Goal: Complete application form

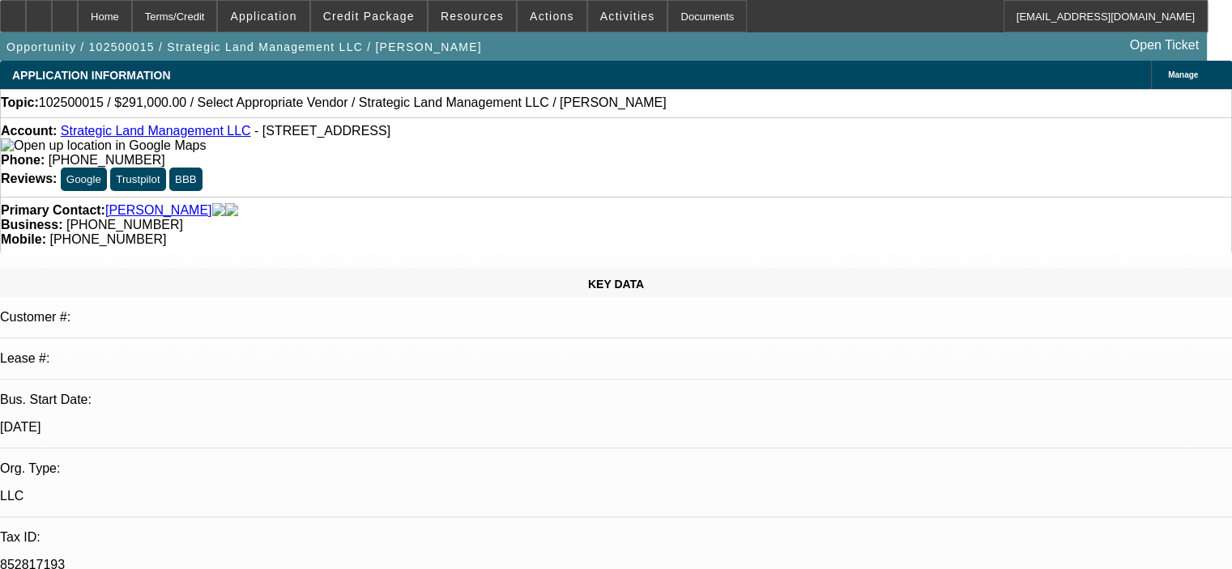
select select "0"
select select "2"
select select "0.1"
select select "4"
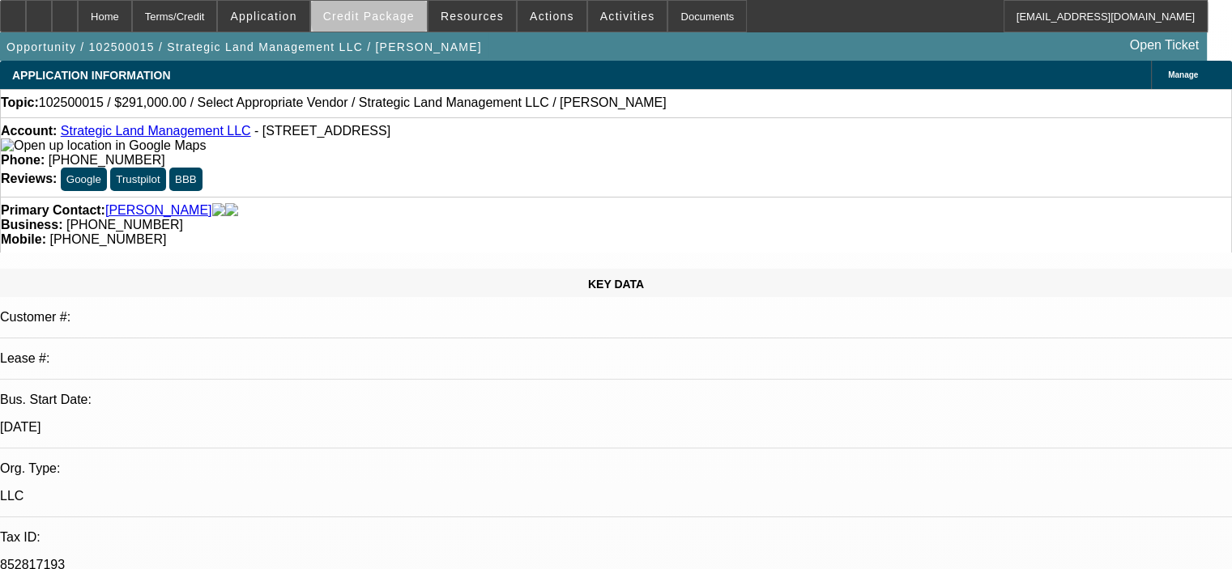
click at [402, 13] on span "Credit Package" at bounding box center [368, 16] width 91 height 13
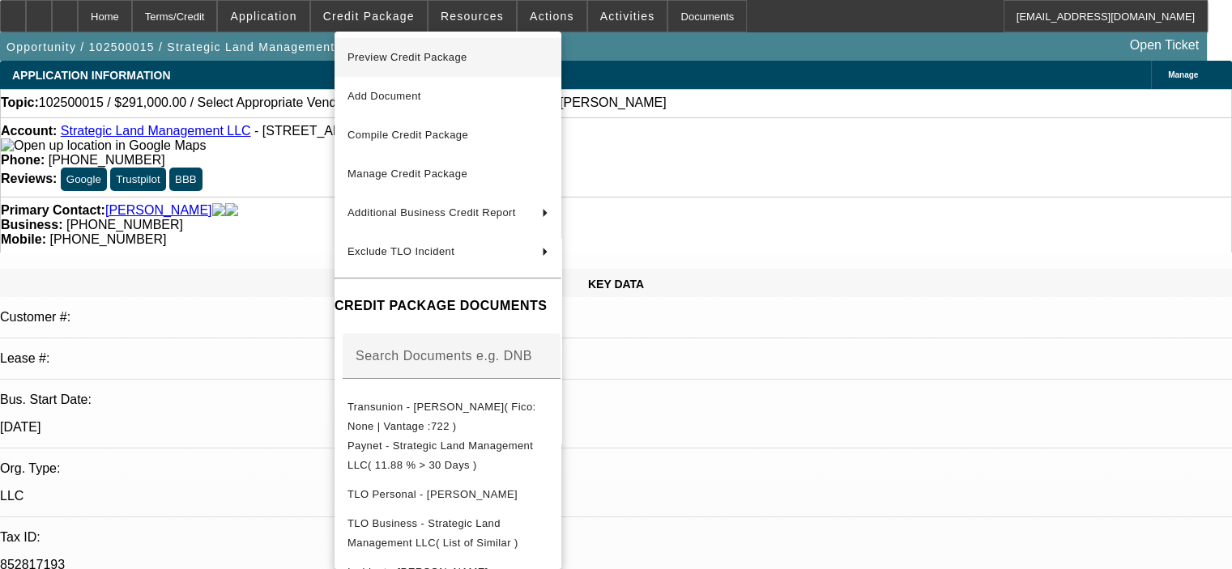
click at [416, 56] on span "Preview Credit Package" at bounding box center [407, 57] width 120 height 12
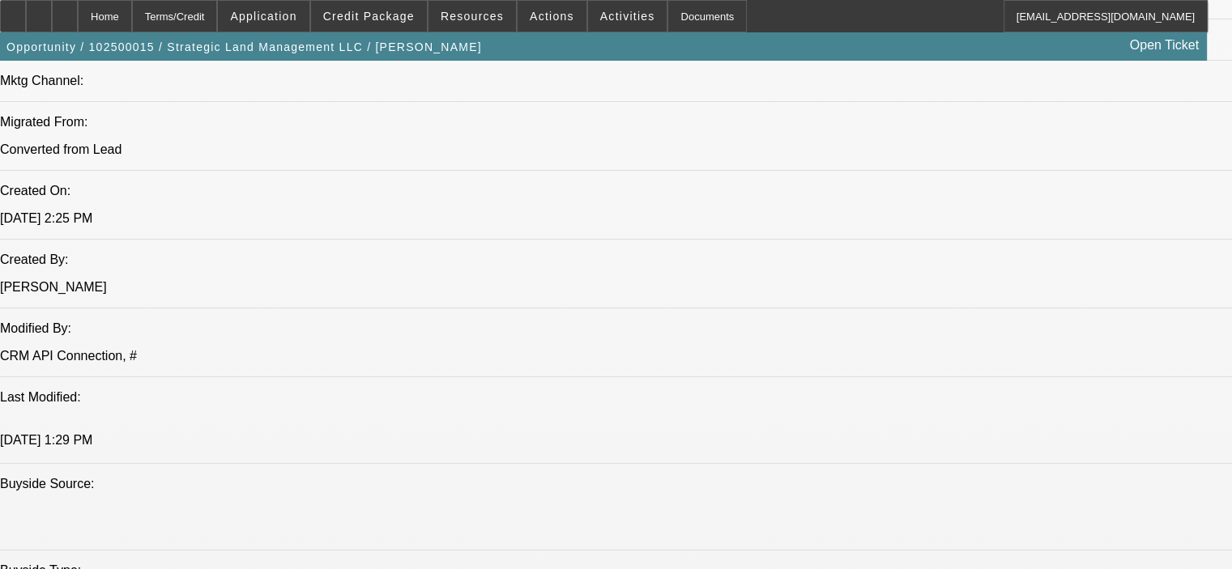
scroll to position [1134, 0]
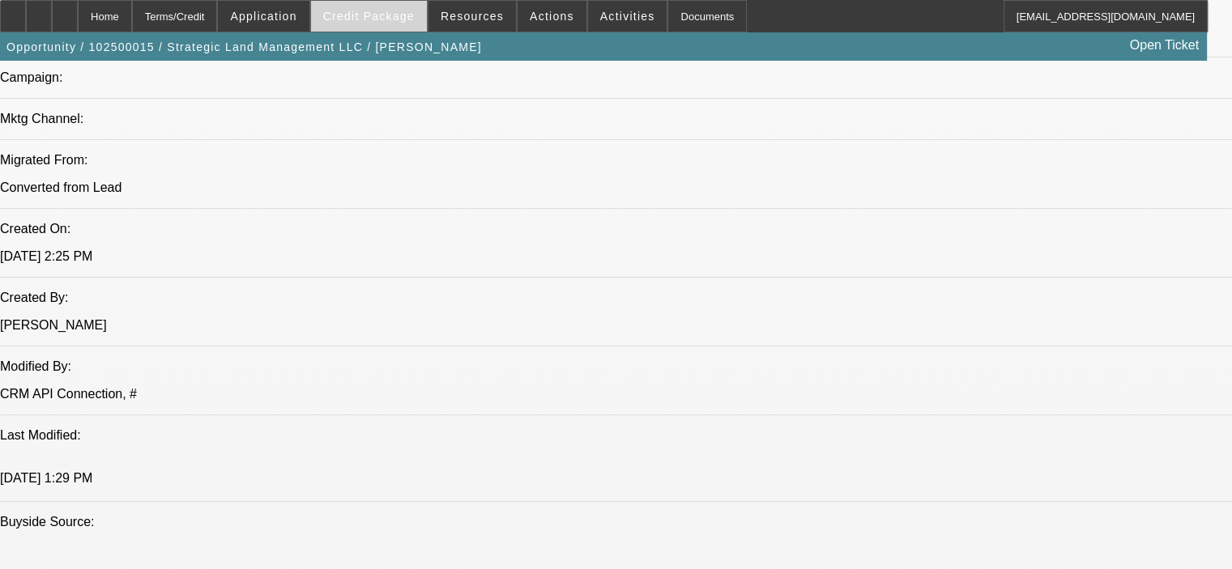
click at [386, 12] on span "Credit Package" at bounding box center [368, 16] width 91 height 13
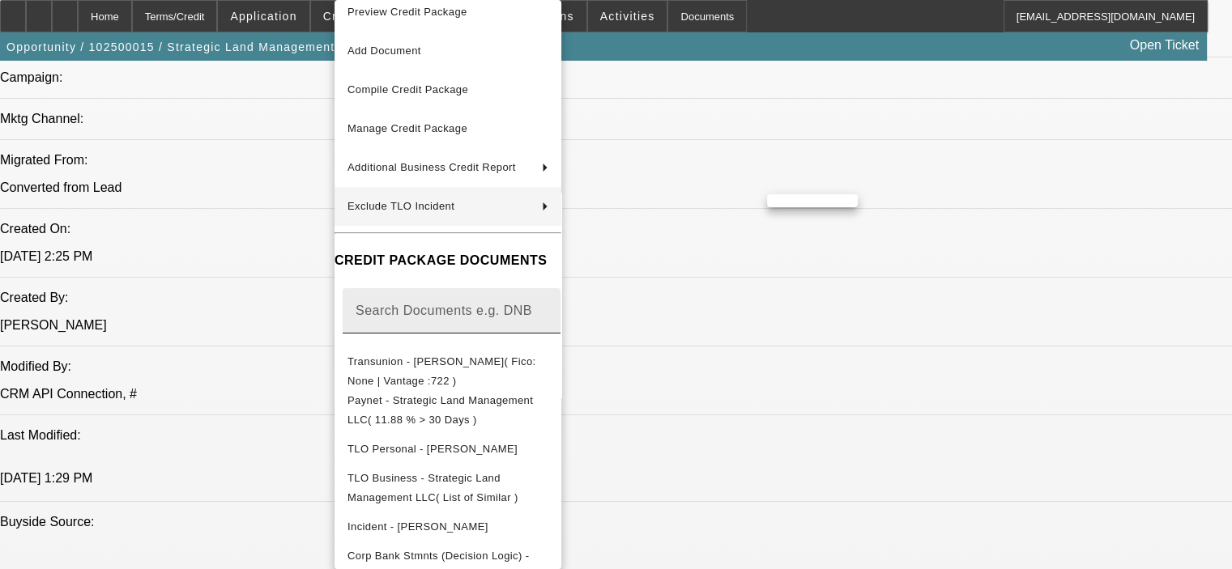
scroll to position [37, 0]
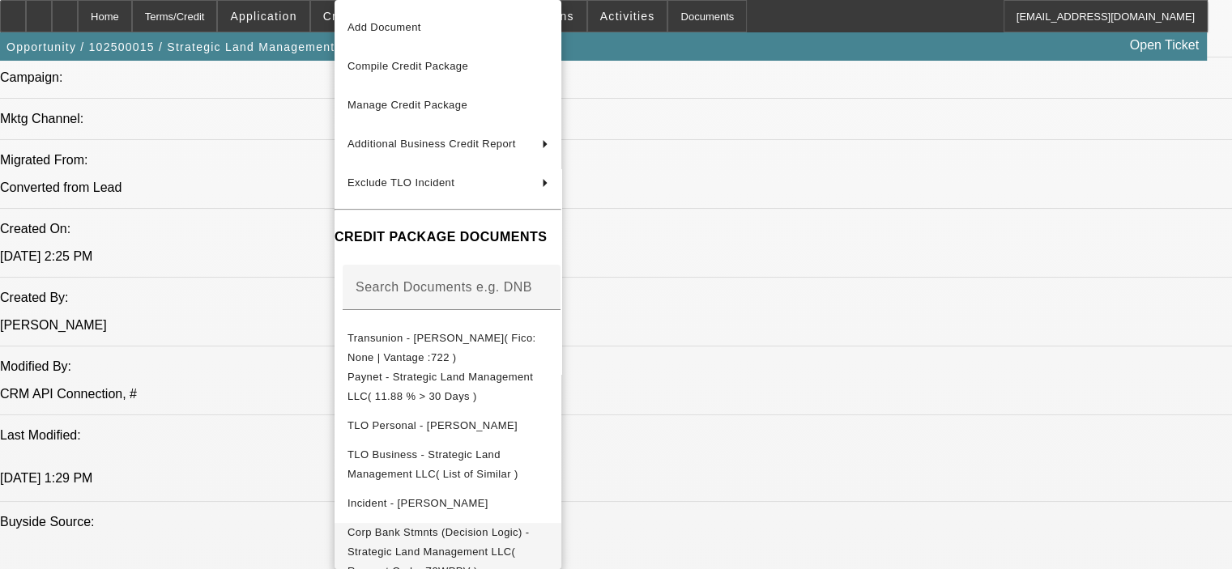
click at [432, 535] on span "Corp Bank Stmnts (Decision Logic) - Strategic Land Management LLC( Request Code…" at bounding box center [447, 552] width 201 height 58
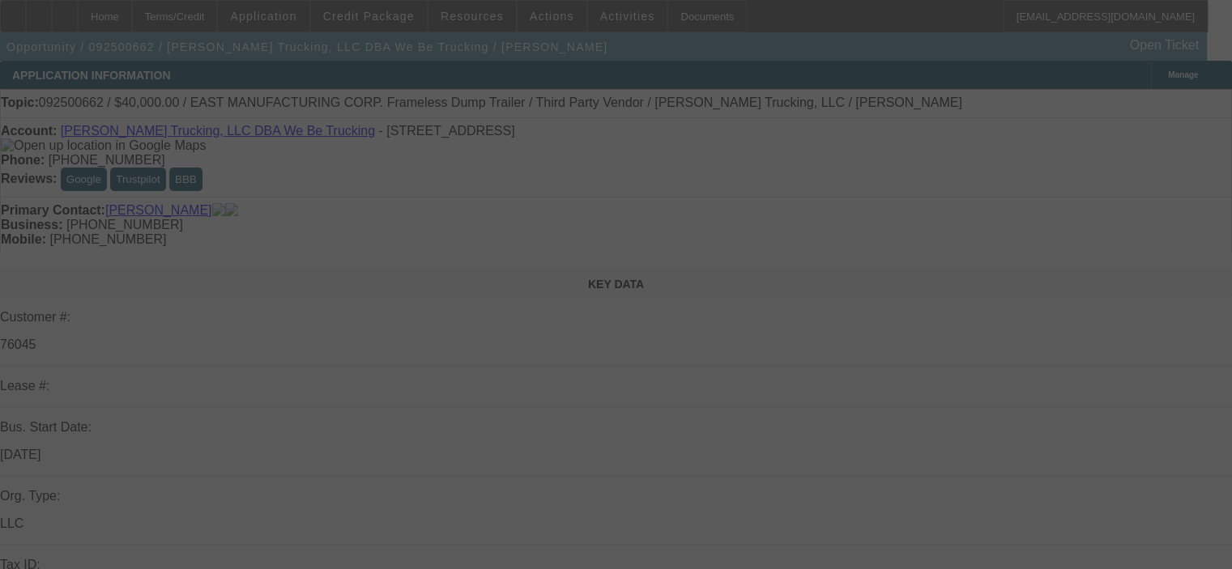
select select "0"
select select "6"
select select "0"
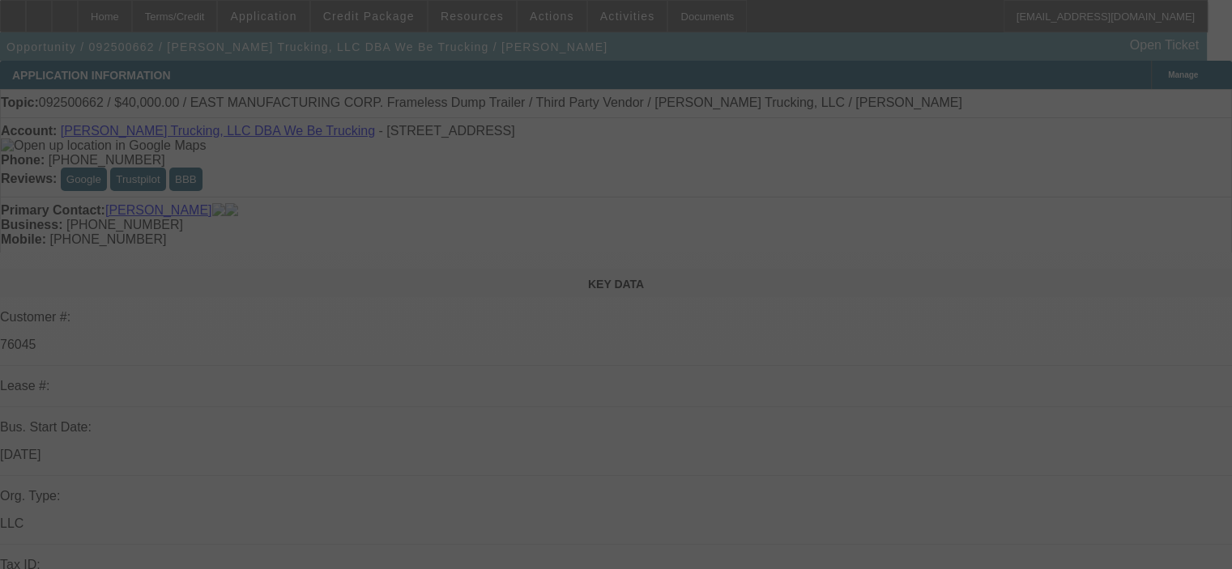
select select "0"
select select "6"
select select "0"
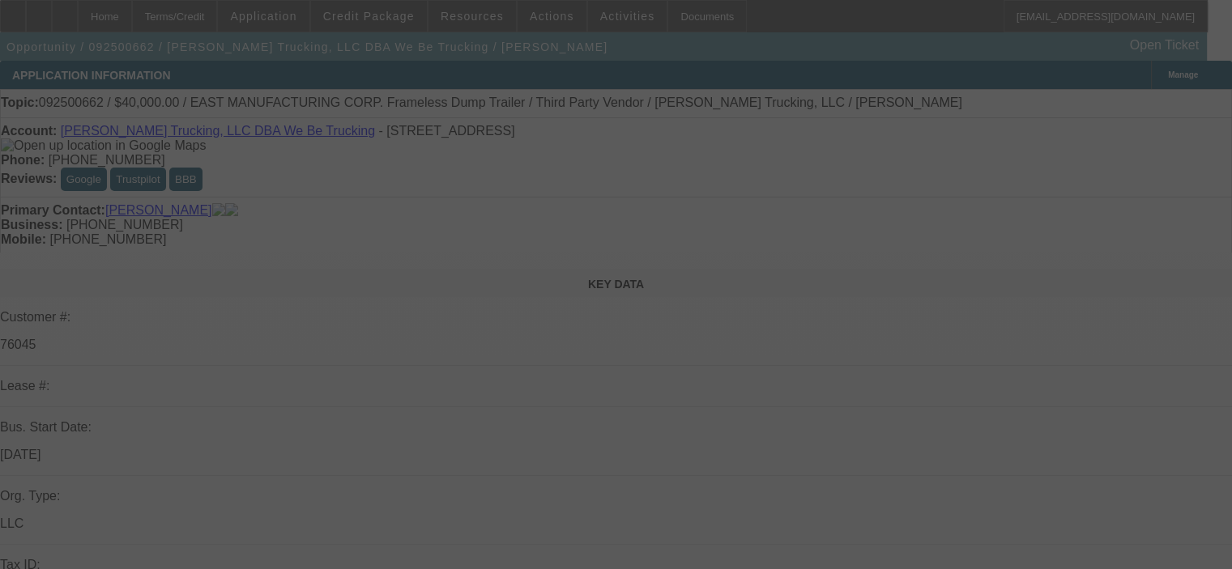
select select "0"
select select "6"
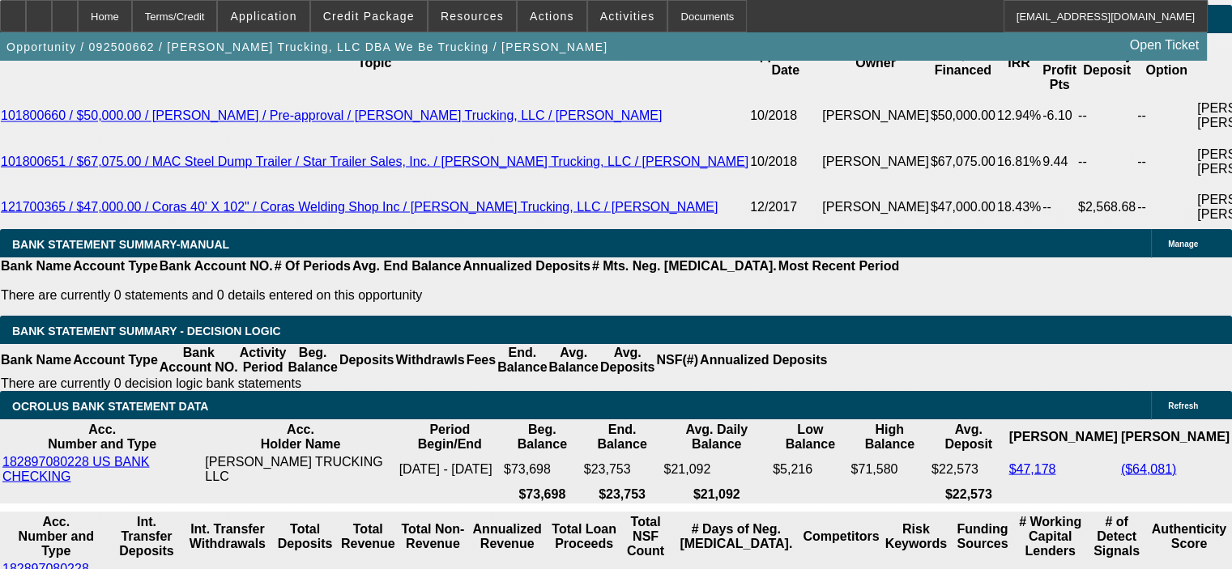
scroll to position [2996, 0]
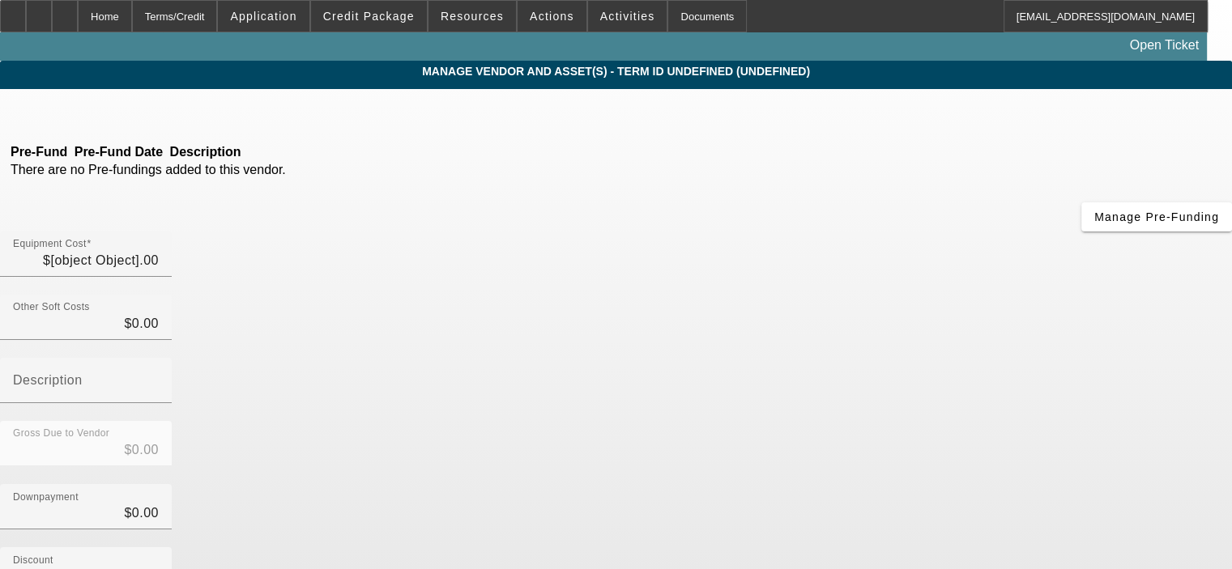
type input "$40,000.00"
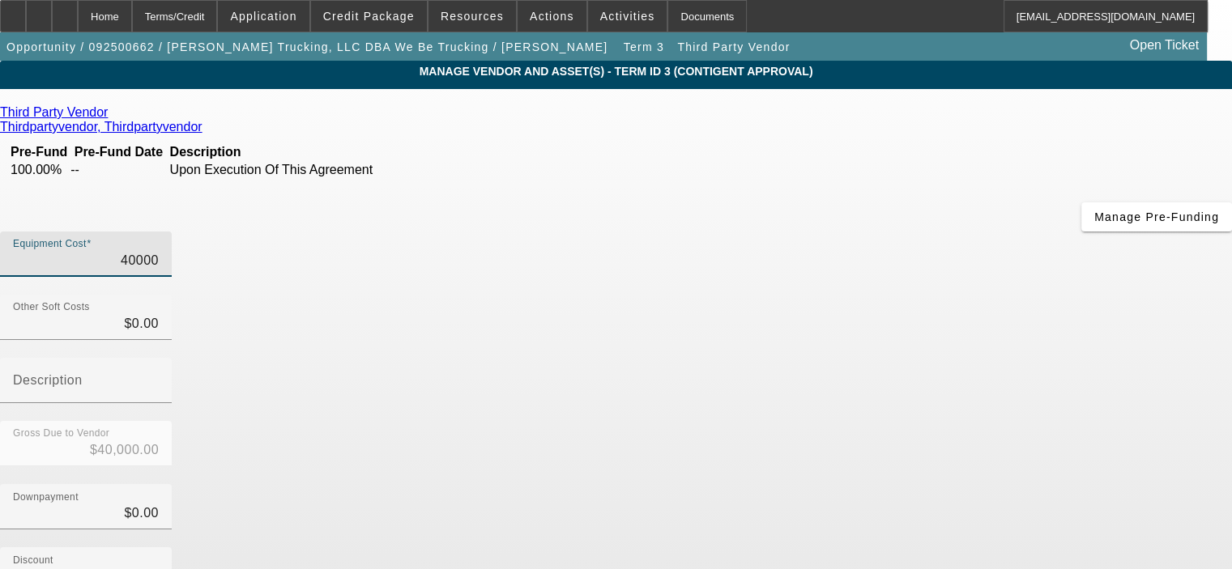
drag, startPoint x: 760, startPoint y: 132, endPoint x: 871, endPoint y: 130, distance: 111.8
click at [871, 232] on div "Equipment Cost 40000" at bounding box center [616, 263] width 1232 height 63
type input "3"
type input "$3.00"
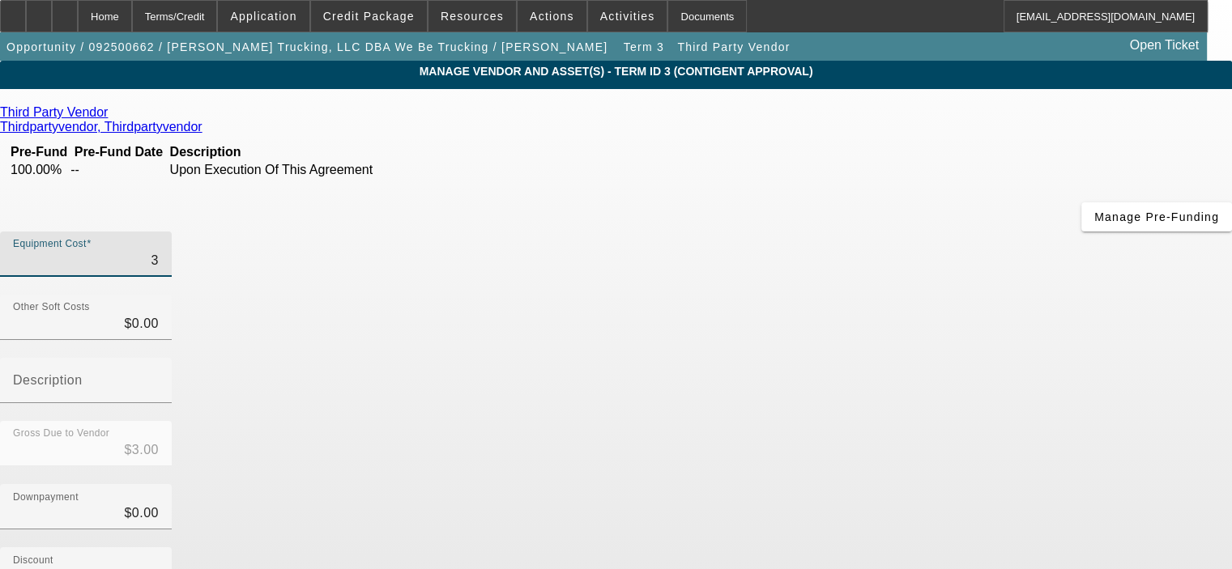
type input "35"
type input "$35.00"
type input "359"
type input "$359.00"
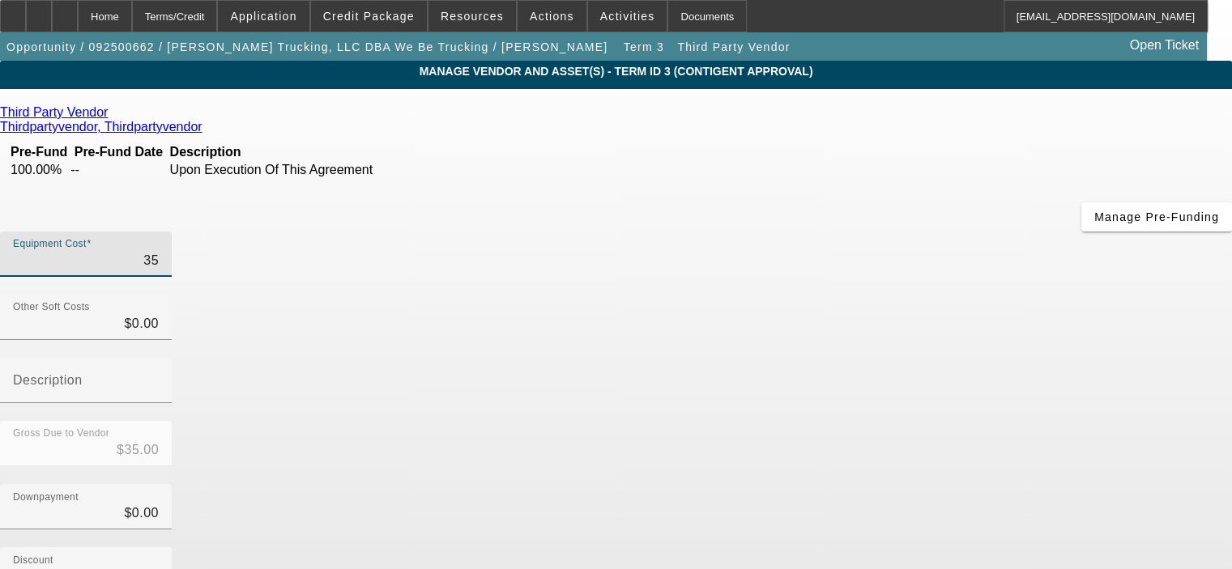
type input "$359.00"
type input "3590"
type input "$3,590.00"
type input "35900"
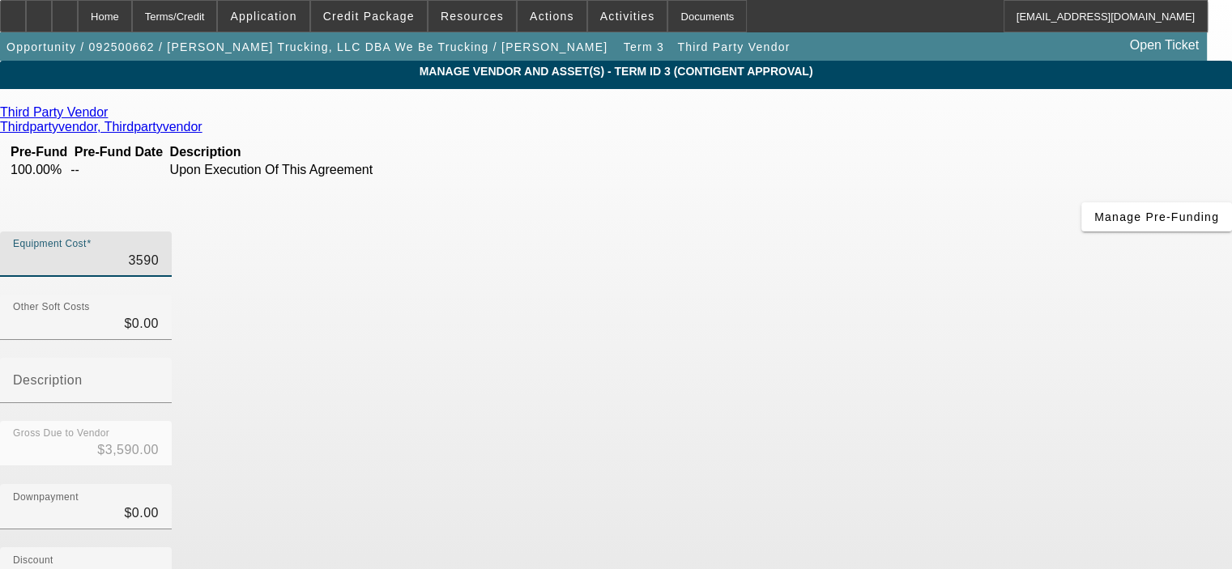
type input "$35,900.00"
click at [993, 484] on div "Downpayment $0.00" at bounding box center [616, 515] width 1232 height 63
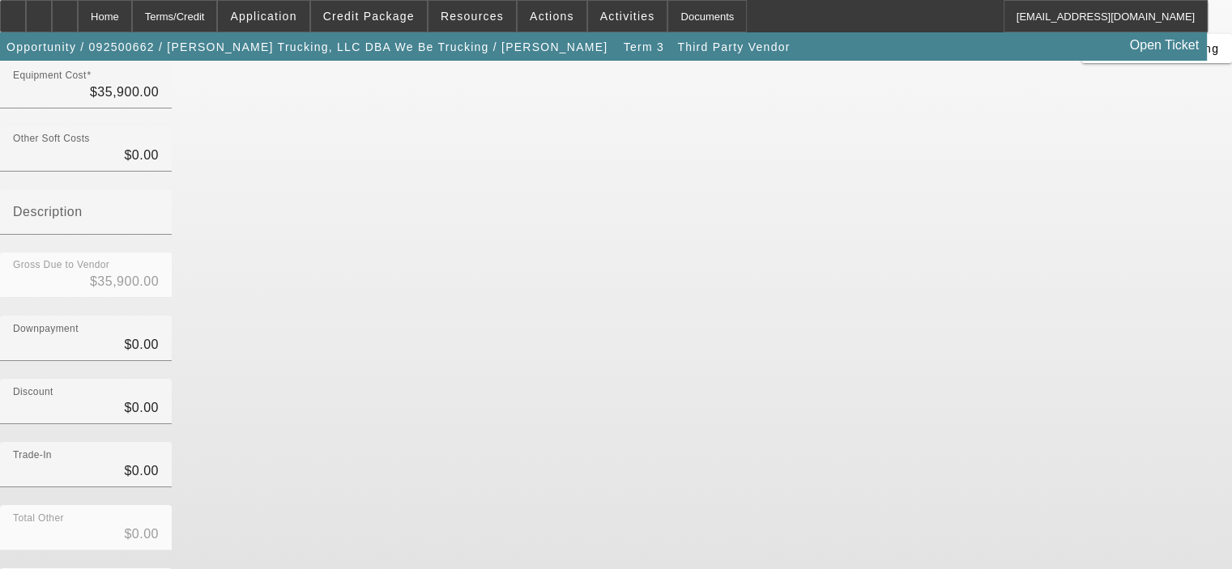
scroll to position [185, 0]
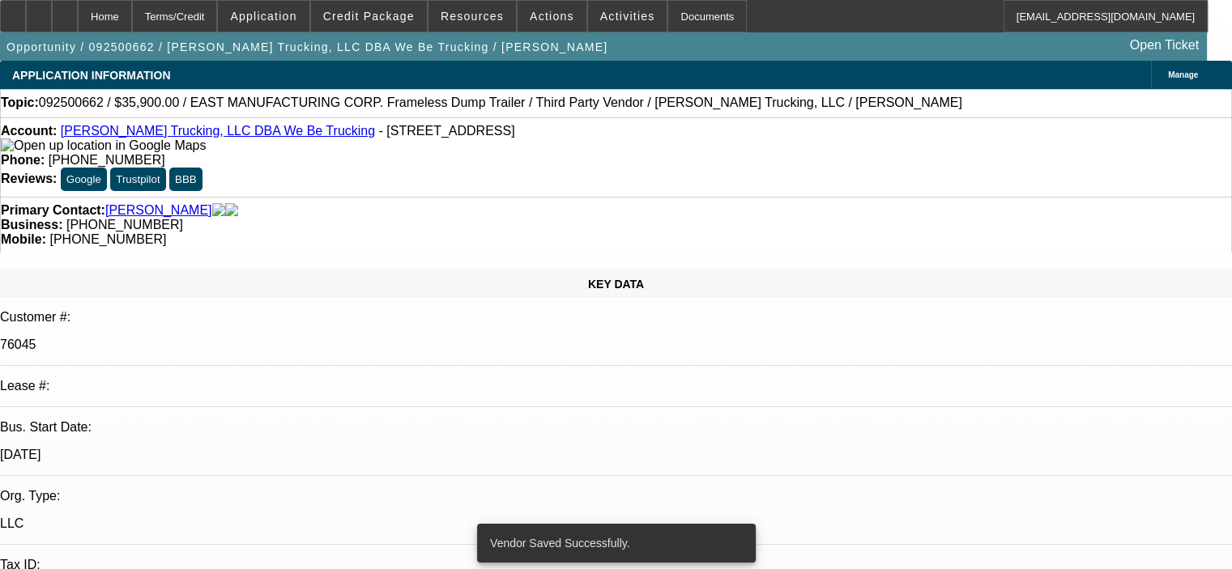
select select "0"
select select "6"
select select "0"
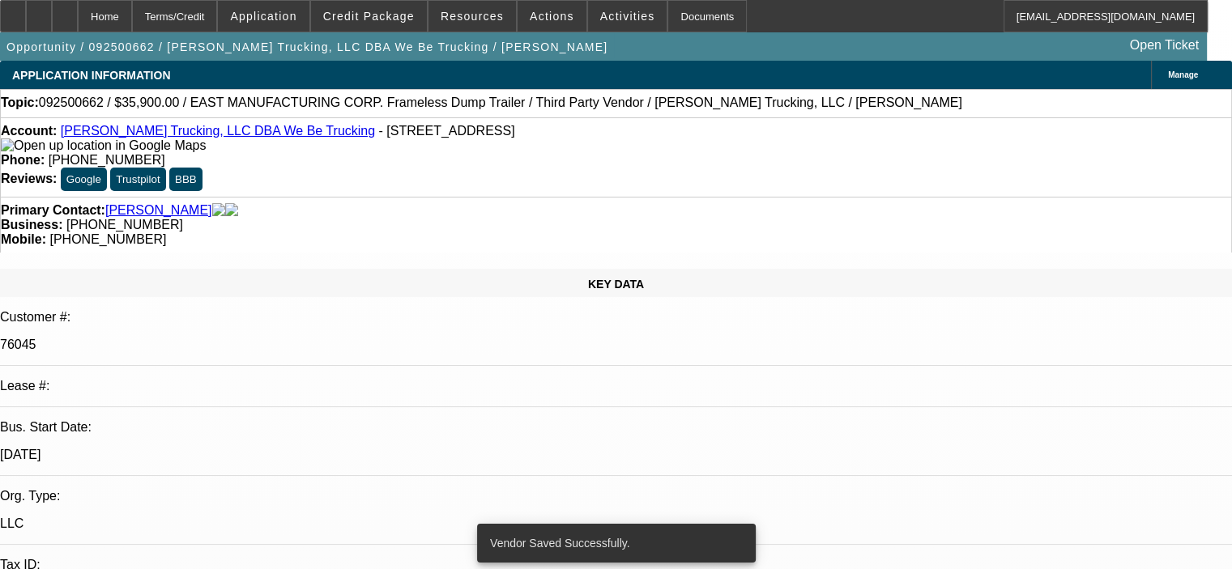
select select "0"
select select "6"
select select "0"
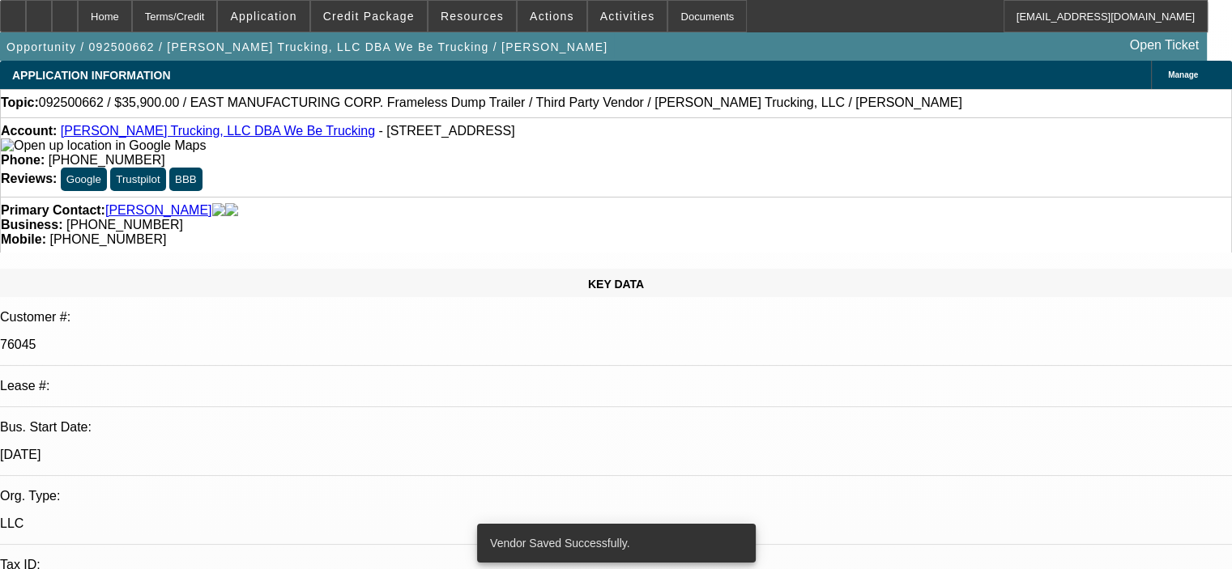
select select "0"
select select "6"
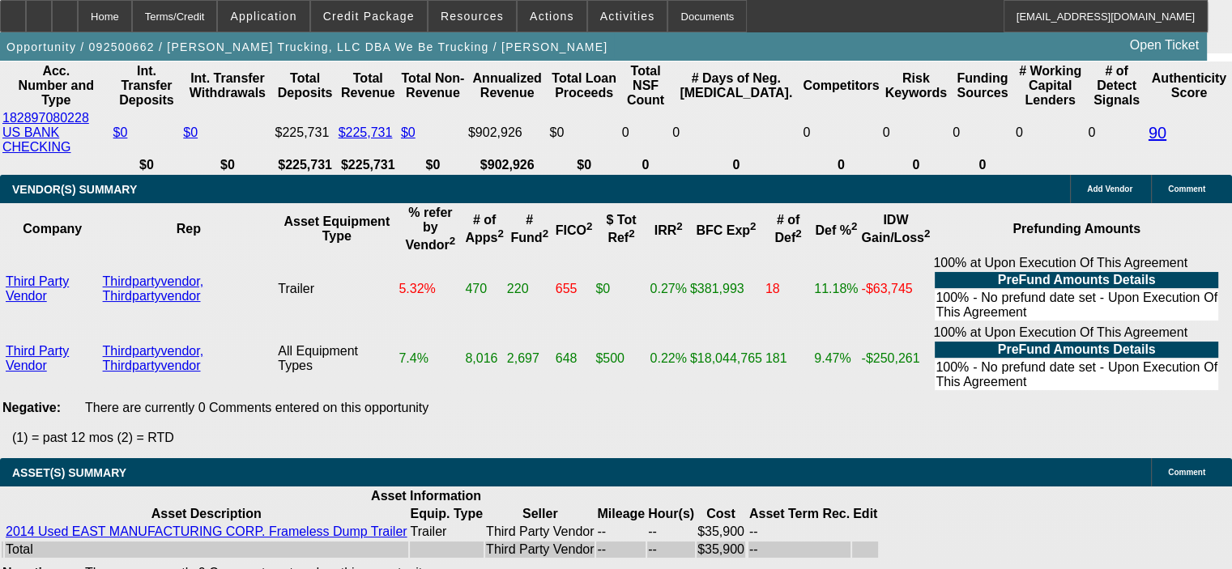
scroll to position [3482, 0]
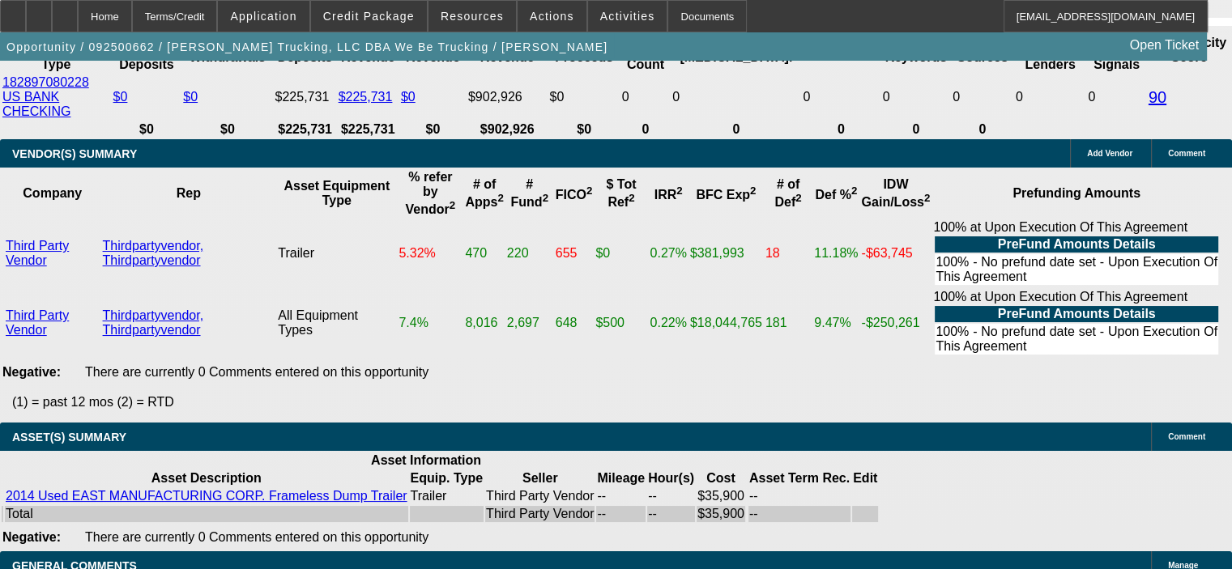
scroll to position [3320, 0]
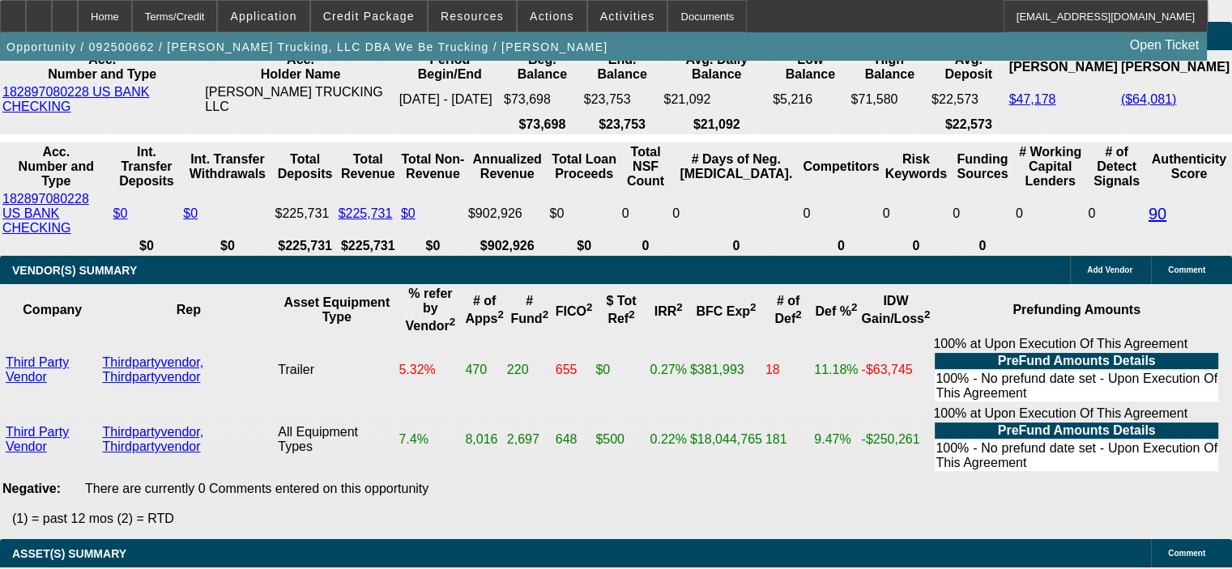
drag, startPoint x: 198, startPoint y: 258, endPoint x: 317, endPoint y: 258, distance: 119.8
type input "3"
type input "UNKNOWN"
type input "$3,590.00"
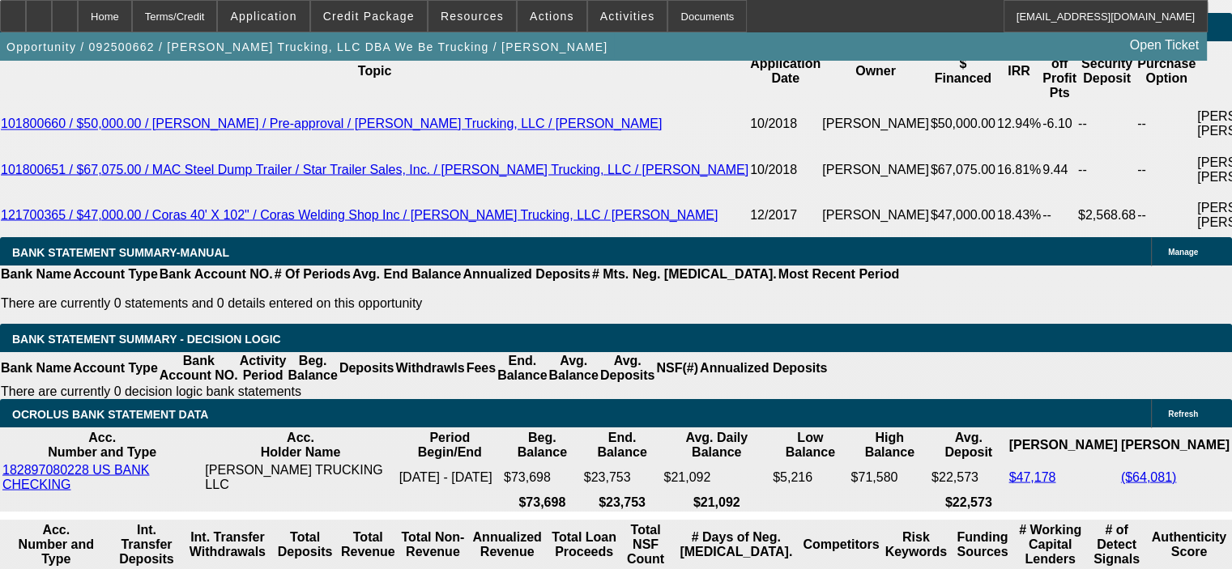
scroll to position [2915, 0]
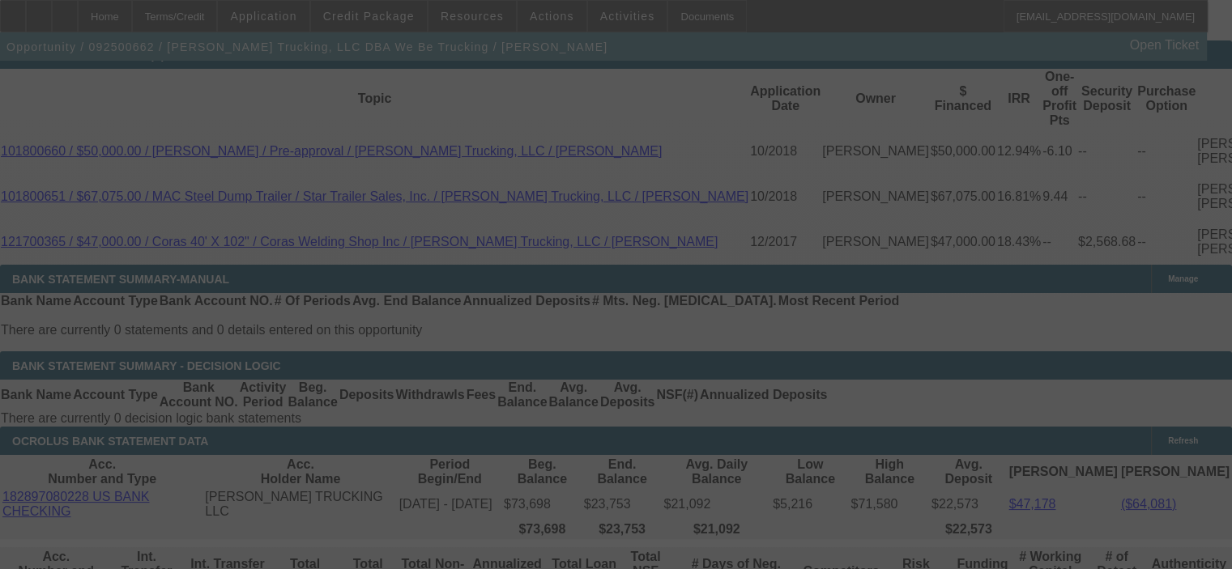
select select "0"
select select "6"
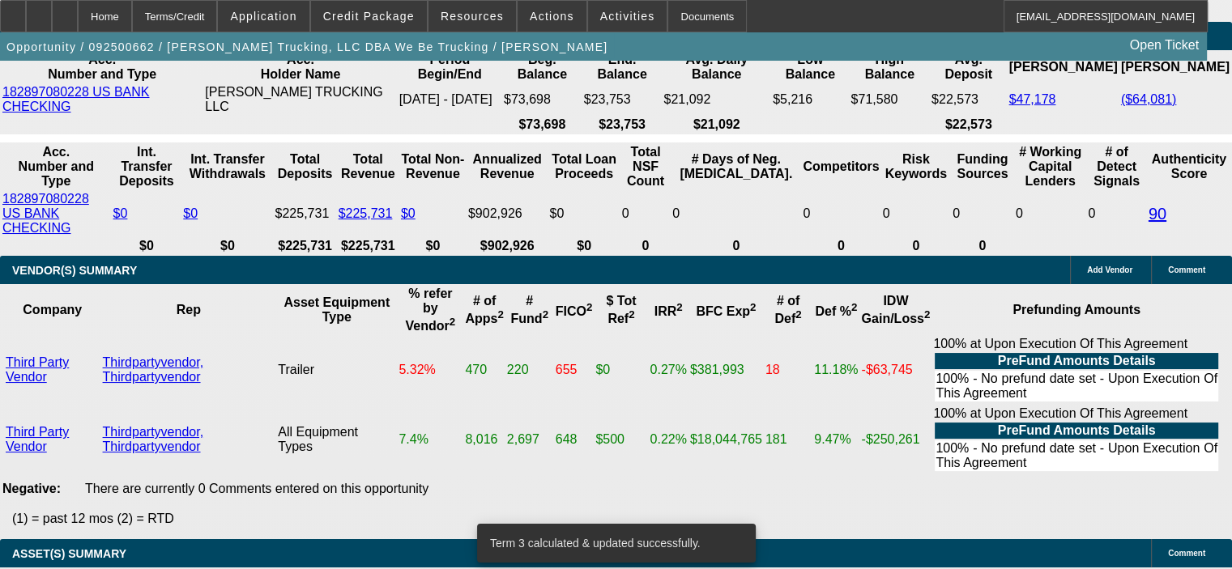
scroll to position [3401, 0]
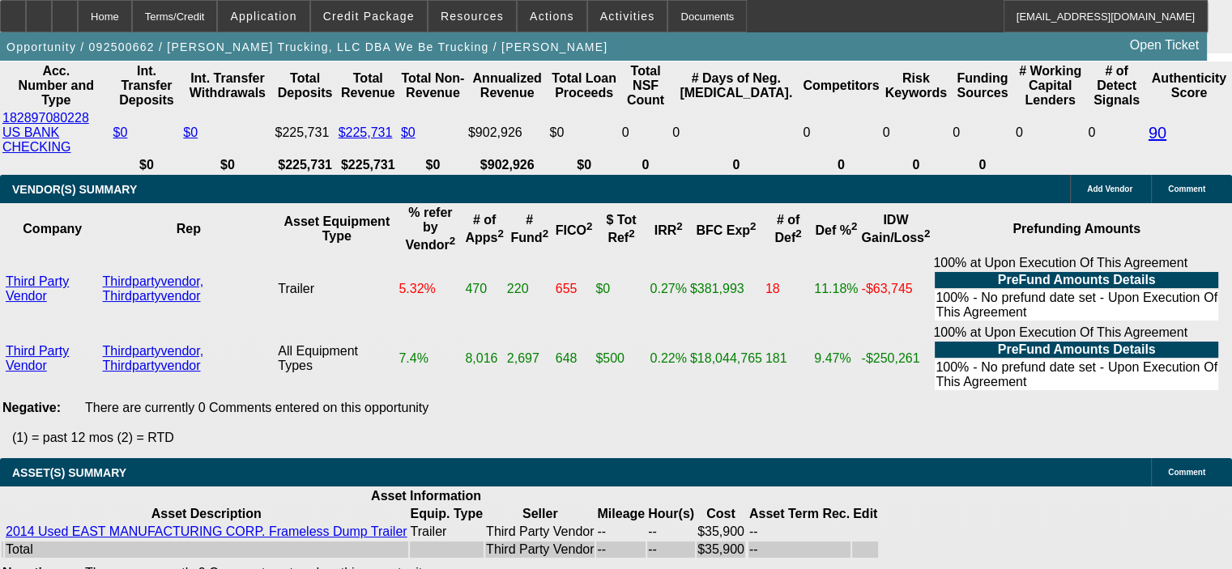
drag, startPoint x: 306, startPoint y: 158, endPoint x: 367, endPoint y: 155, distance: 60.8
type input "13"
type input "UNKNOWN"
type input "$963.11"
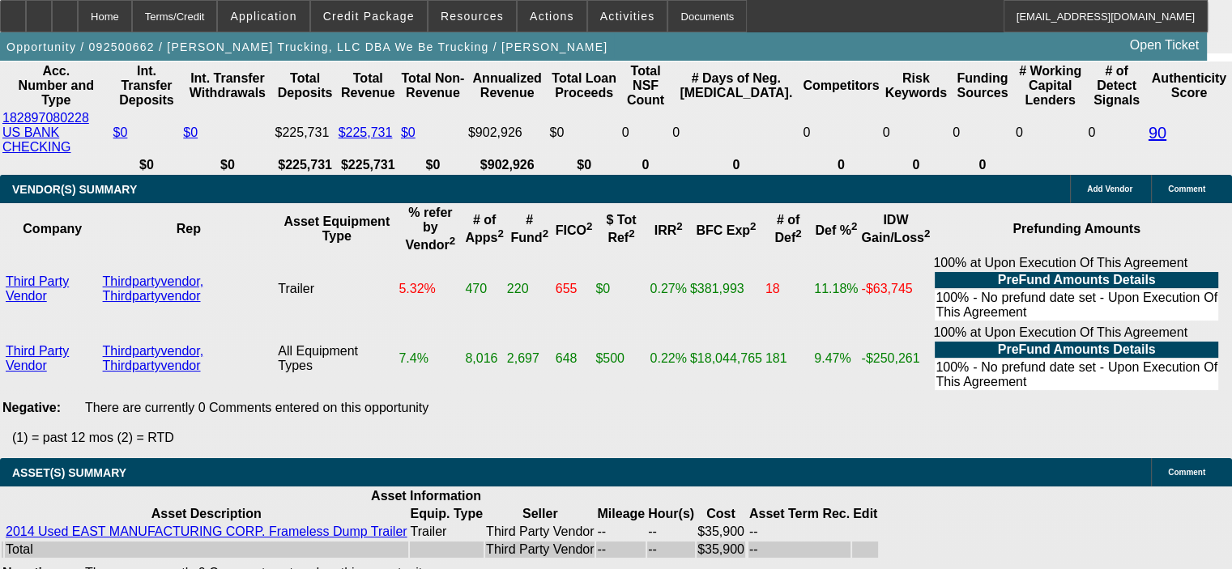
type input "13.2"
type input "$966.67"
type input "13.2"
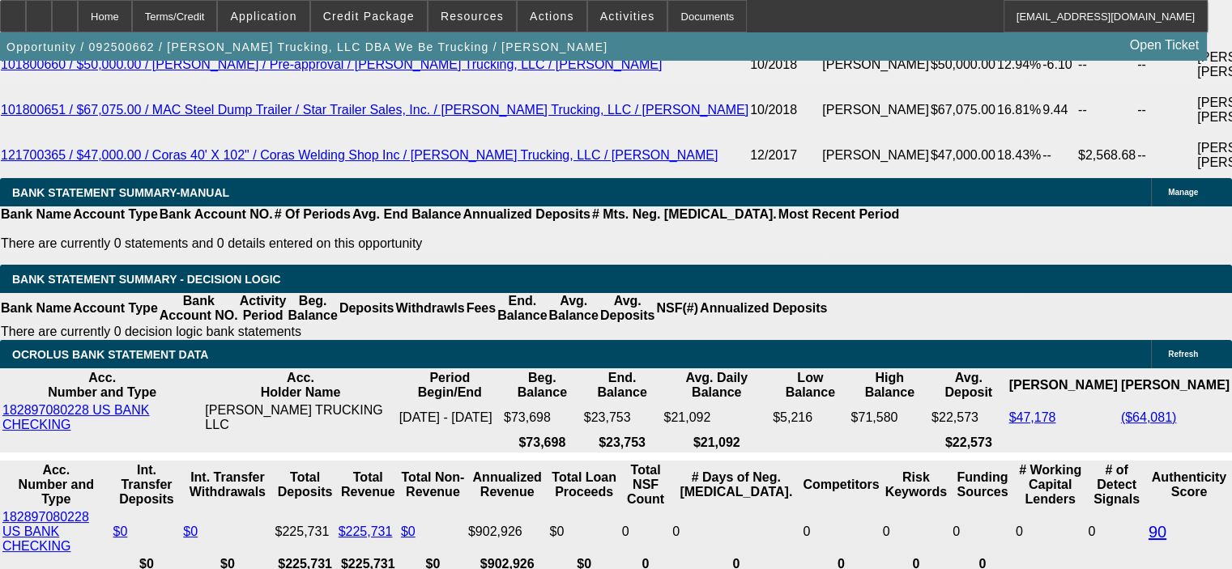
scroll to position [2915, 0]
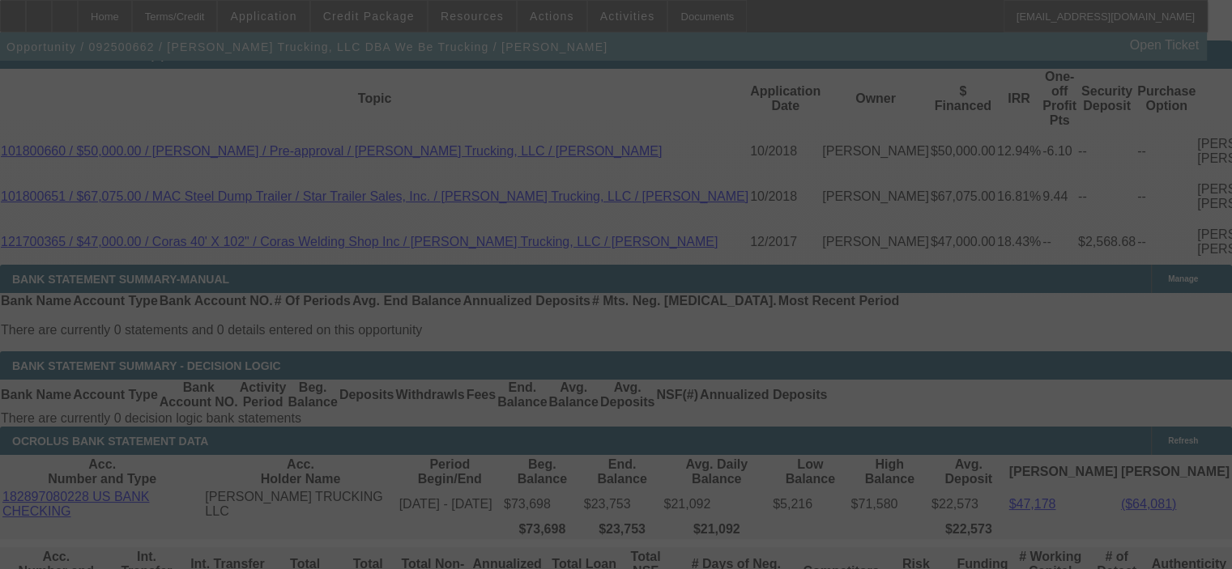
select select "0"
select select "6"
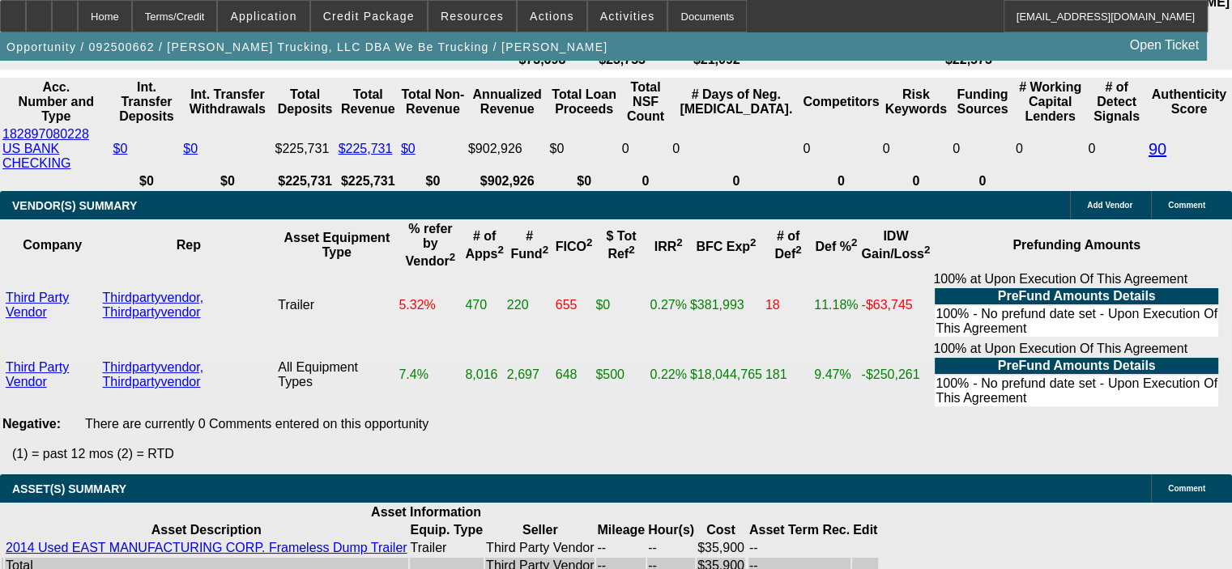
scroll to position [3401, 0]
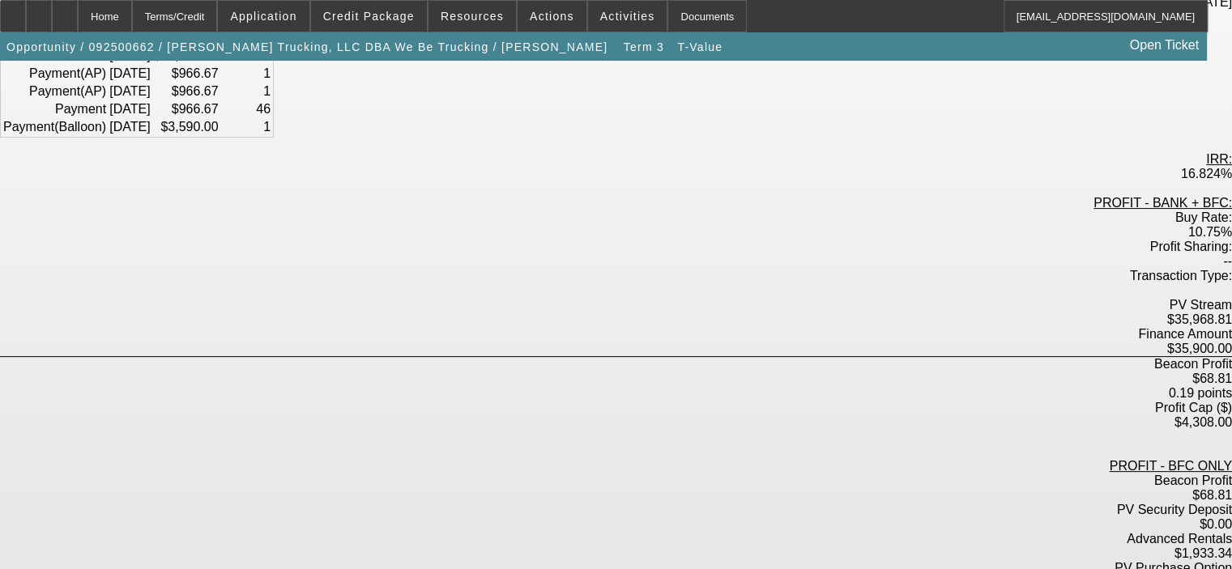
scroll to position [243, 0]
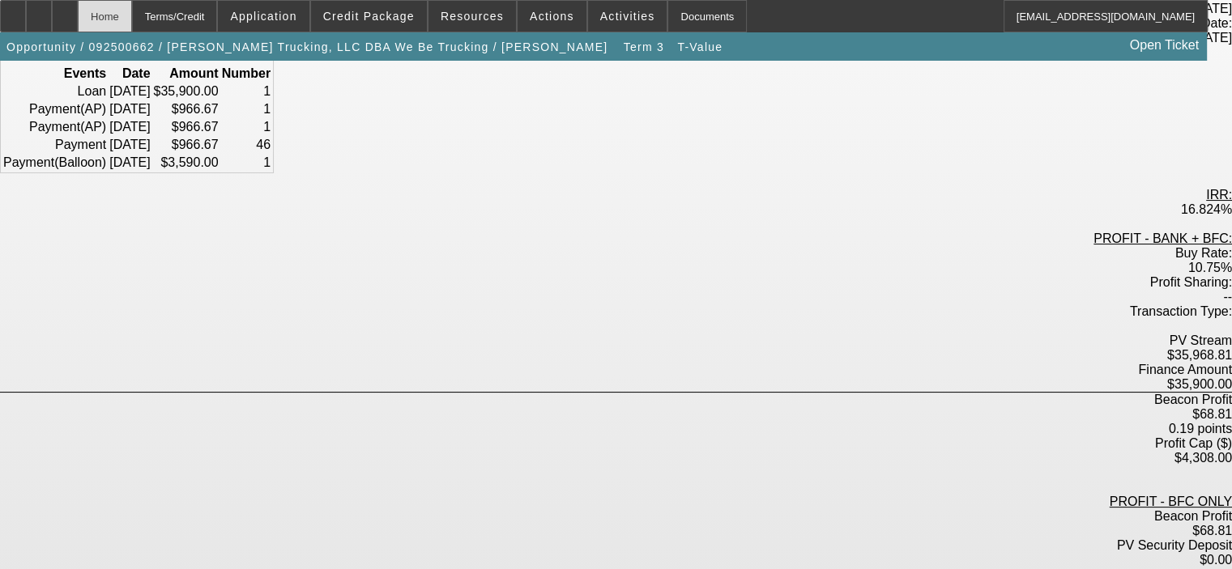
click at [132, 6] on div "Home" at bounding box center [105, 16] width 54 height 32
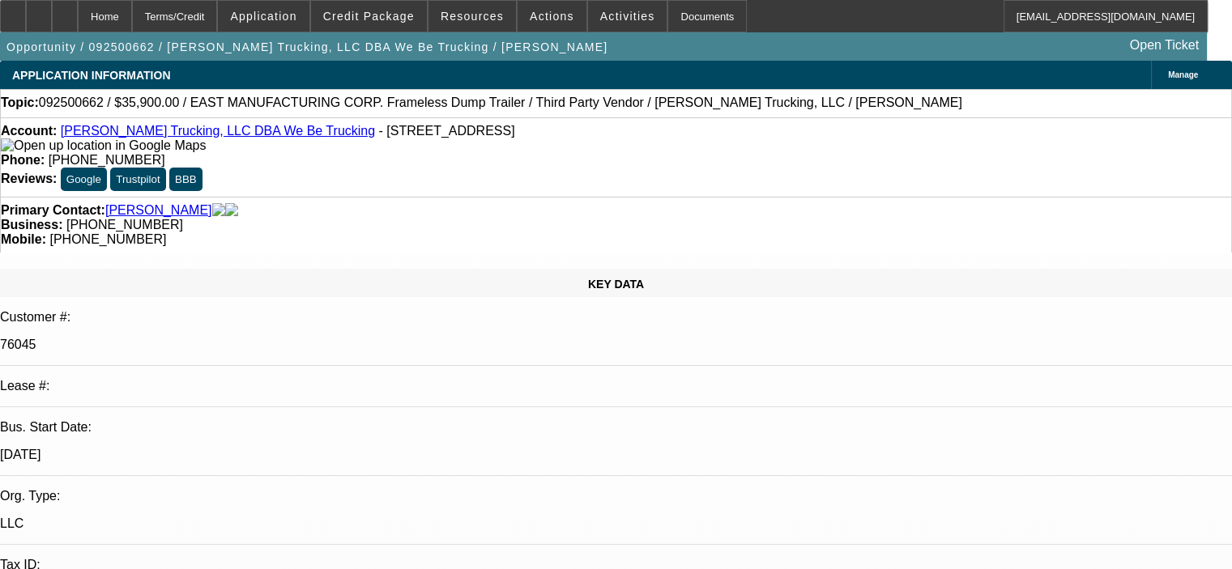
select select "0"
select select "6"
select select "0"
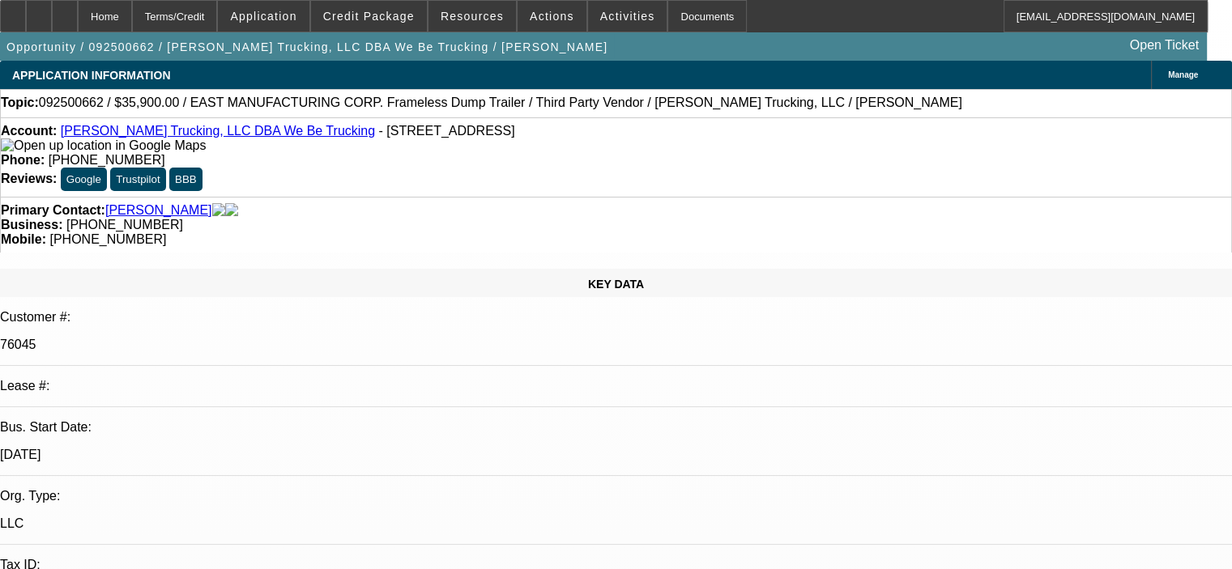
select select "0"
select select "6"
select select "0"
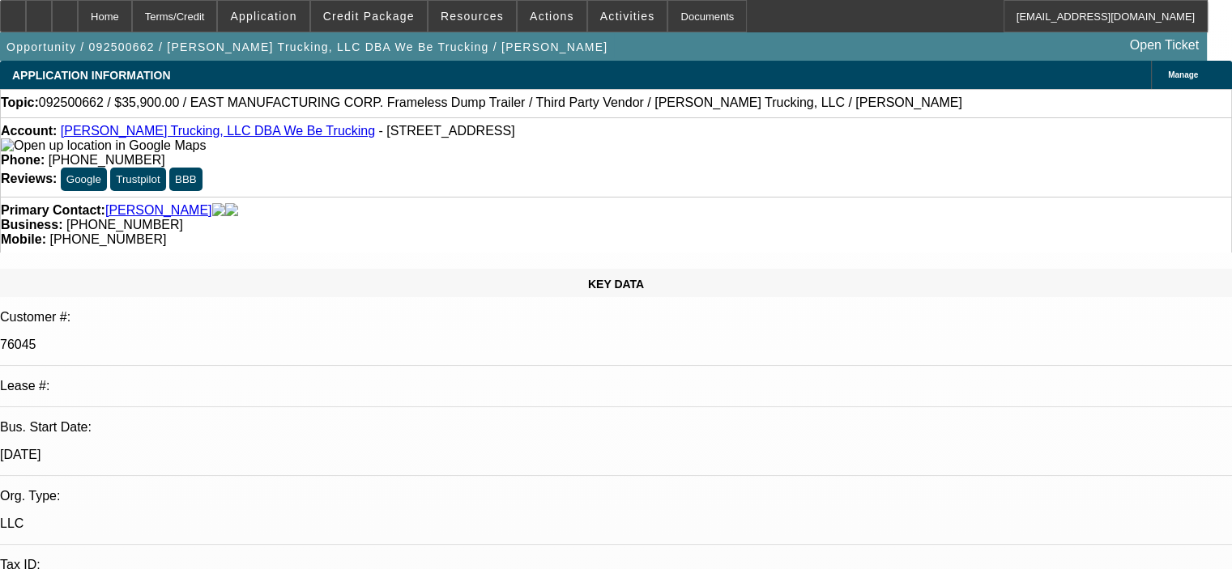
select select "0"
select select "6"
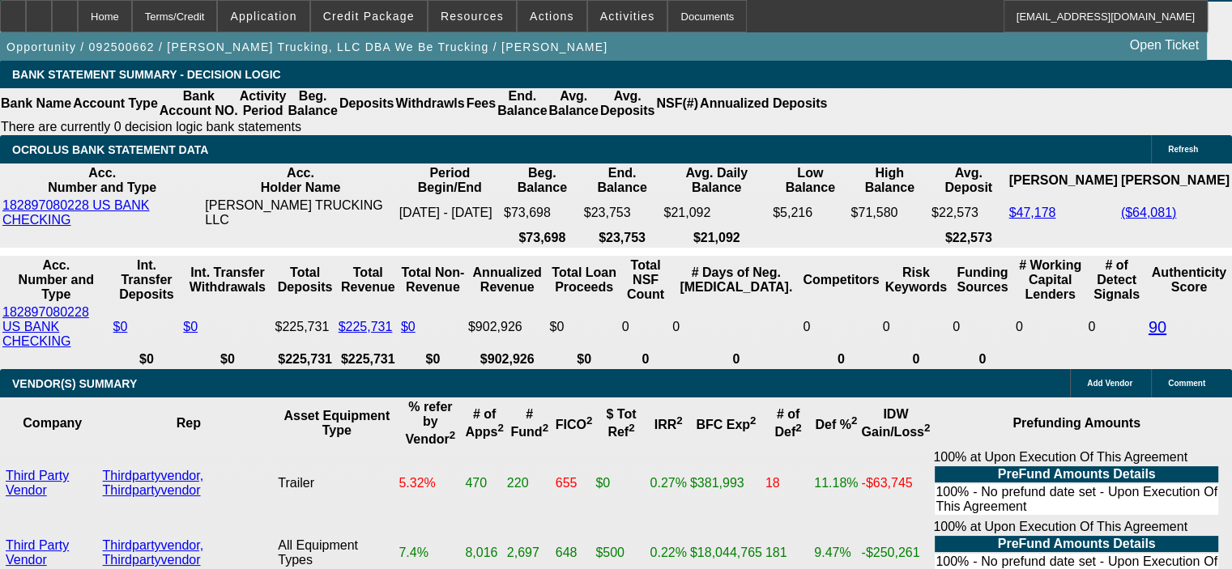
scroll to position [3158, 0]
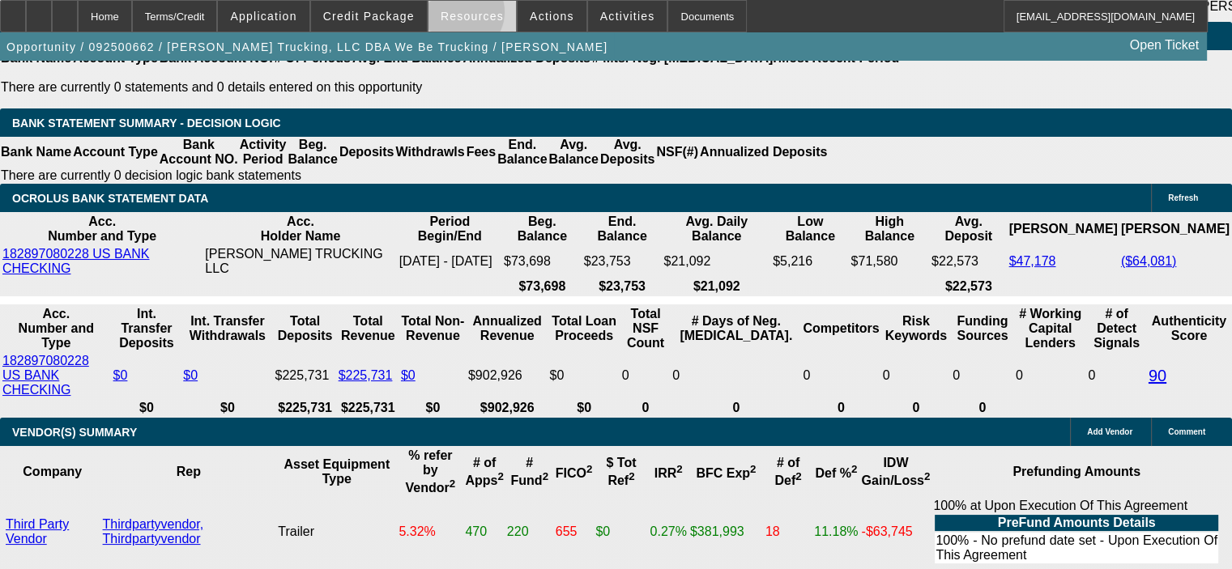
click at [462, 15] on span "Resources" at bounding box center [471, 16] width 63 height 13
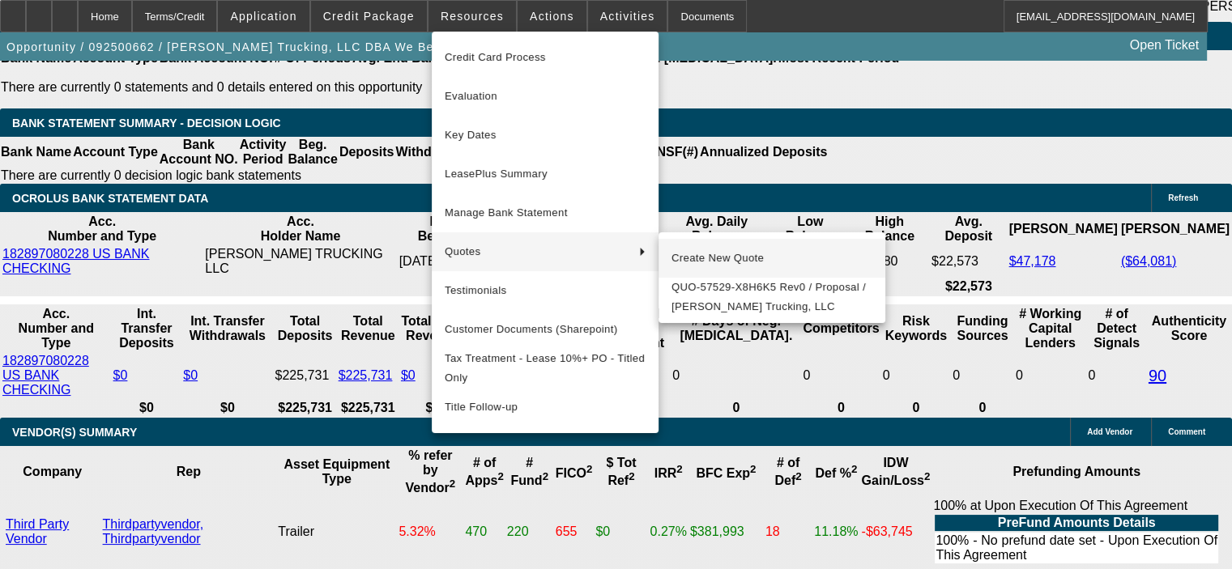
click at [755, 258] on span "Create New Quote" at bounding box center [771, 258] width 201 height 19
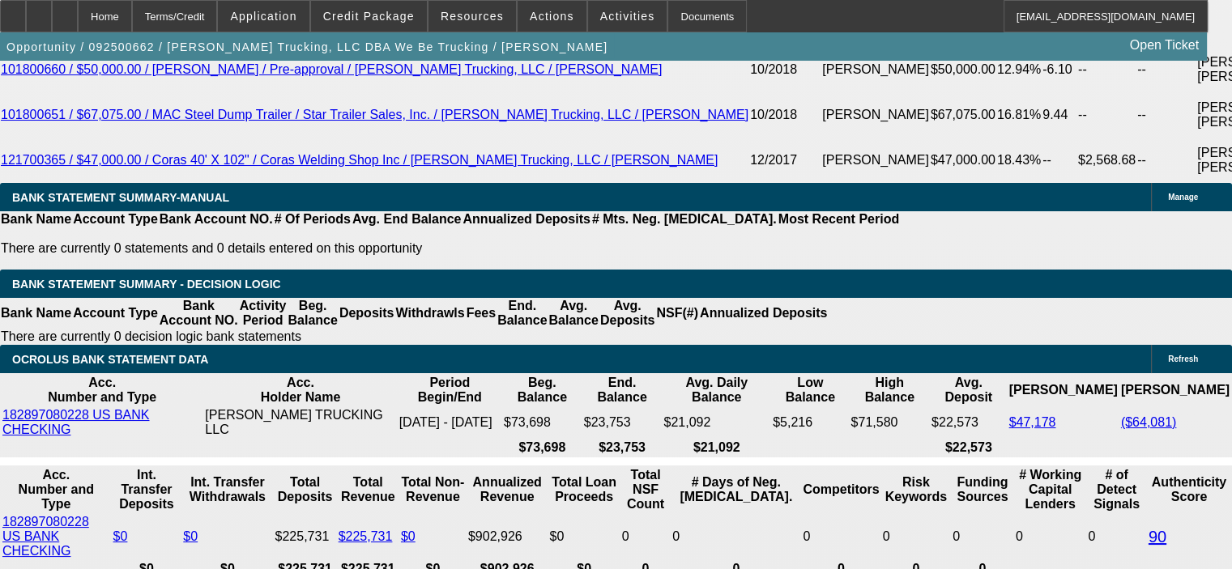
scroll to position [2996, 0]
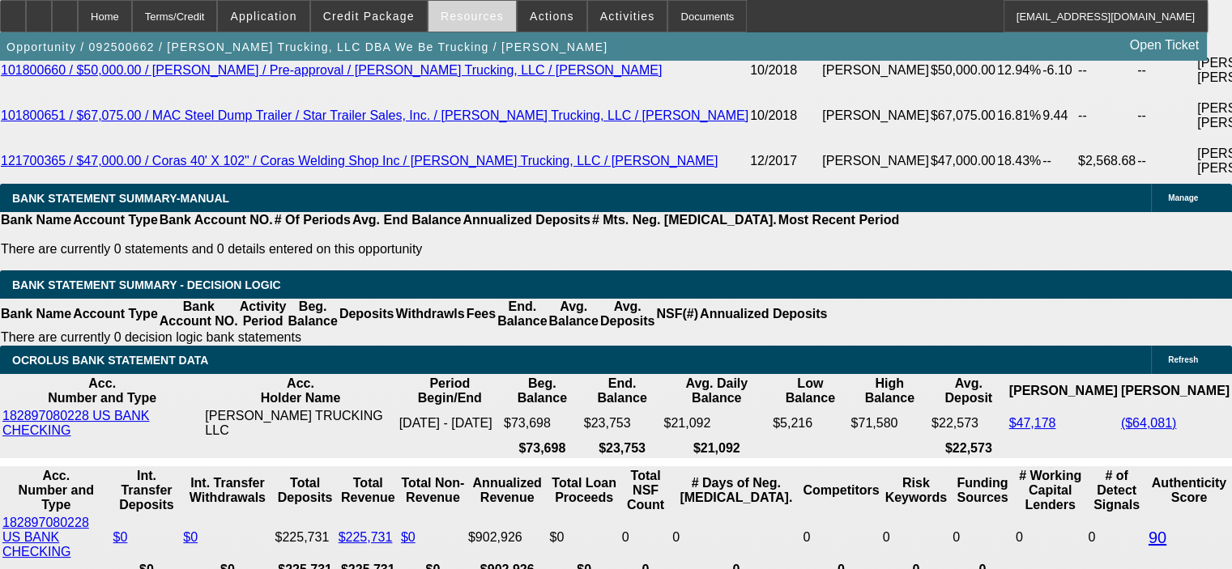
click at [464, 15] on span "Resources" at bounding box center [471, 16] width 63 height 13
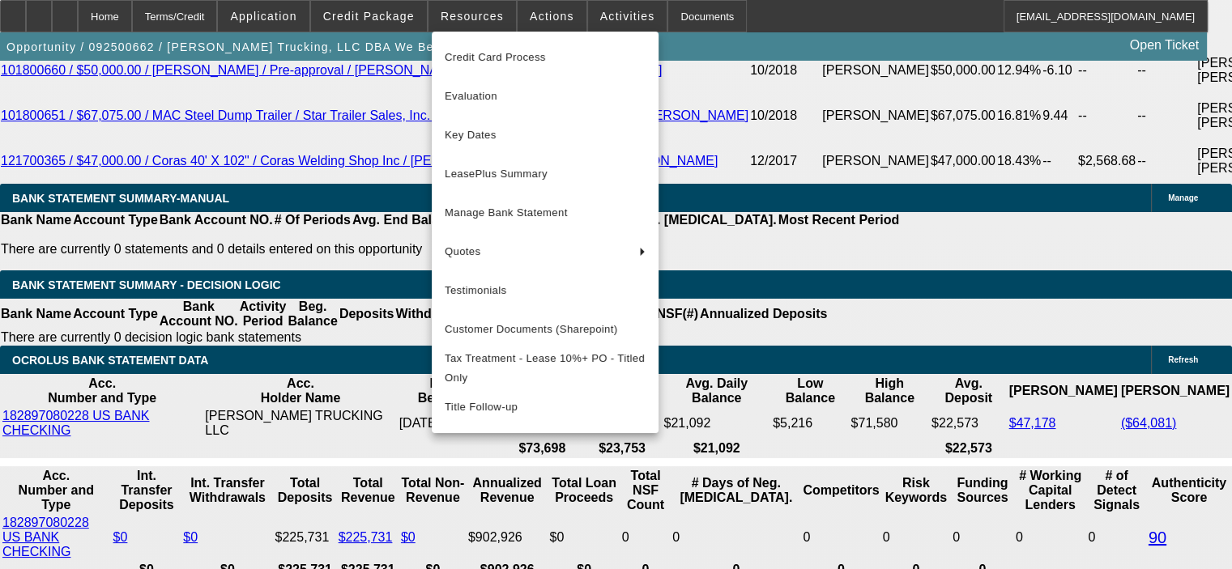
click at [544, 11] on div at bounding box center [616, 284] width 1232 height 569
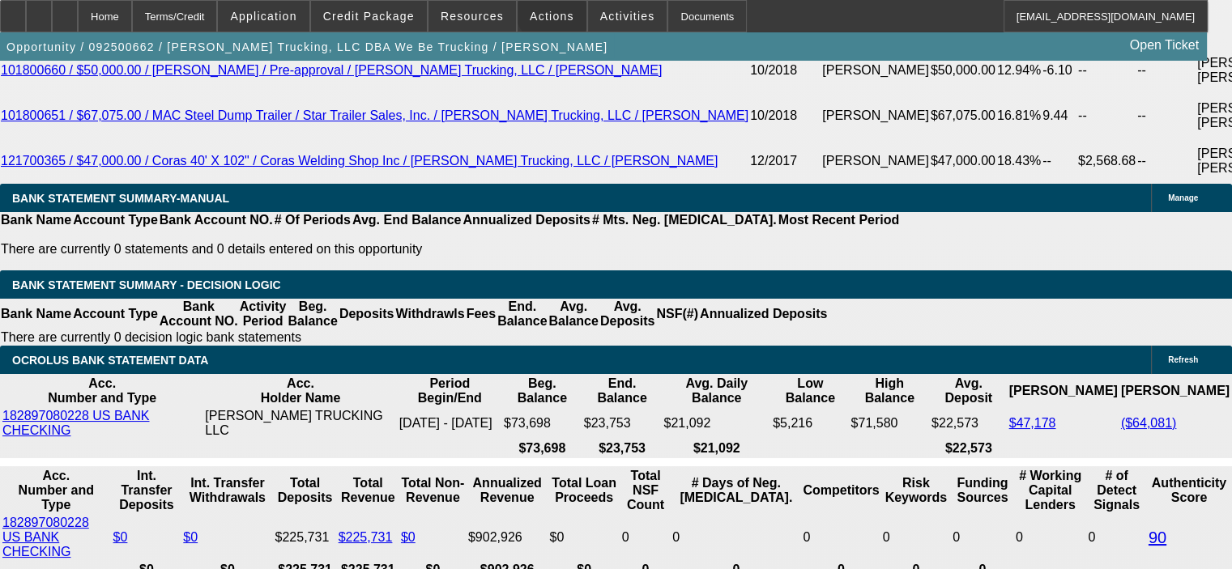
click at [544, 11] on span "Actions" at bounding box center [552, 16] width 45 height 13
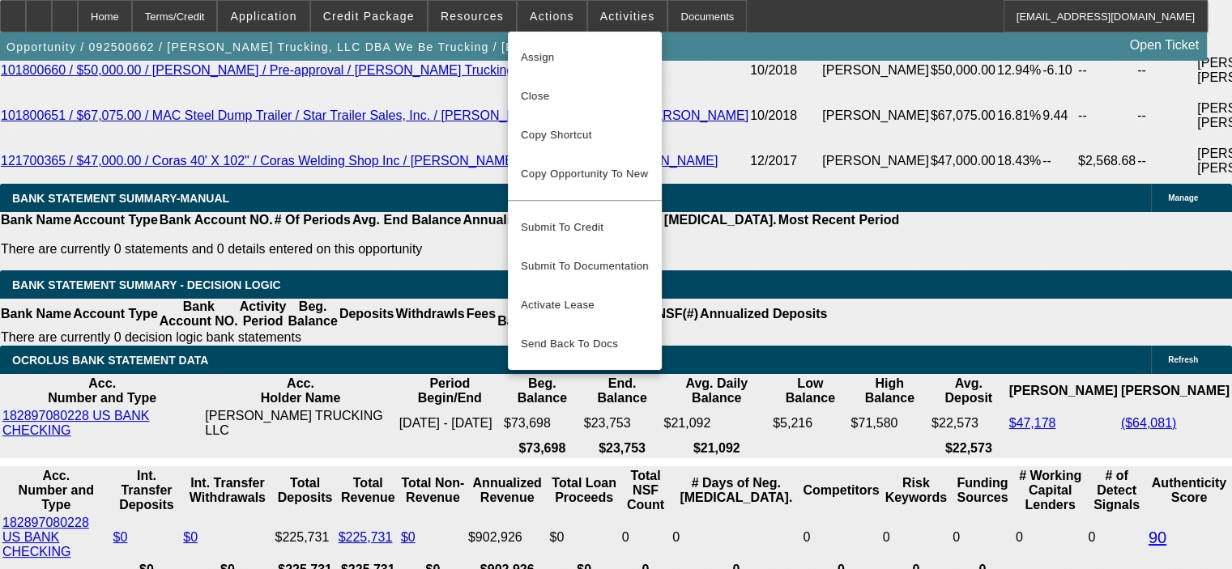
click at [577, 0] on div at bounding box center [616, 284] width 1232 height 569
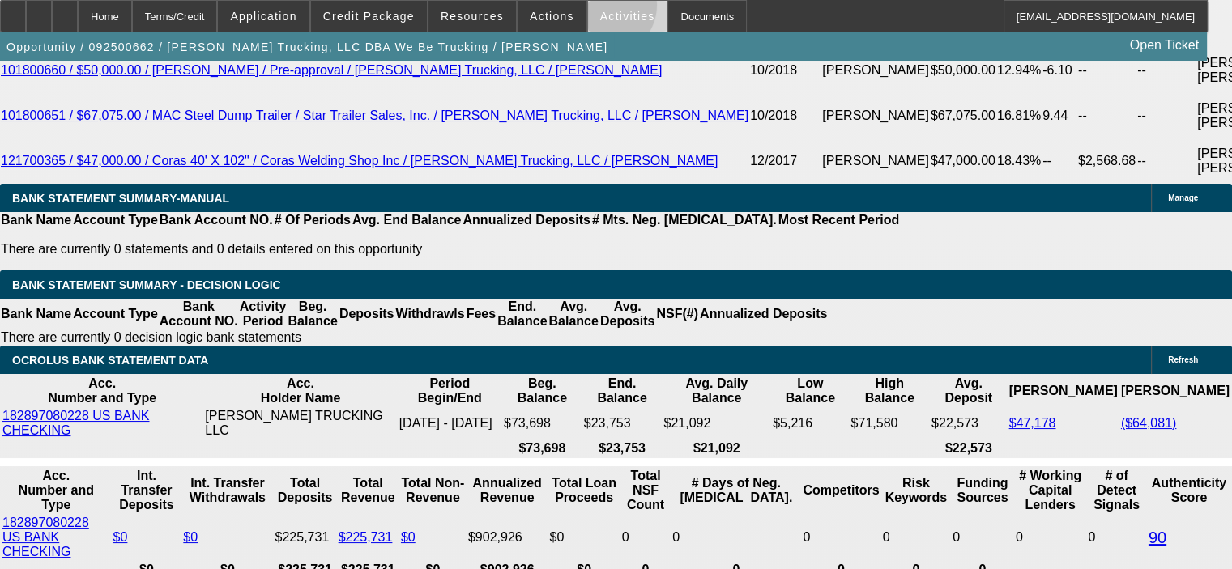
click at [600, 10] on span "Activities" at bounding box center [627, 16] width 55 height 13
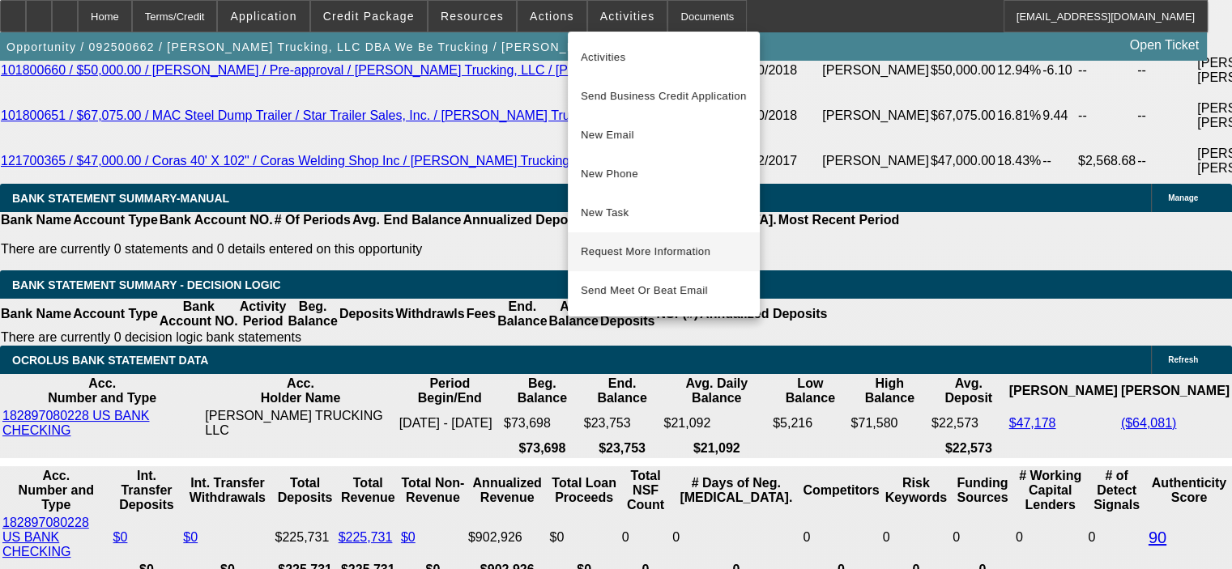
click at [618, 258] on span "Request More Information" at bounding box center [664, 251] width 166 height 19
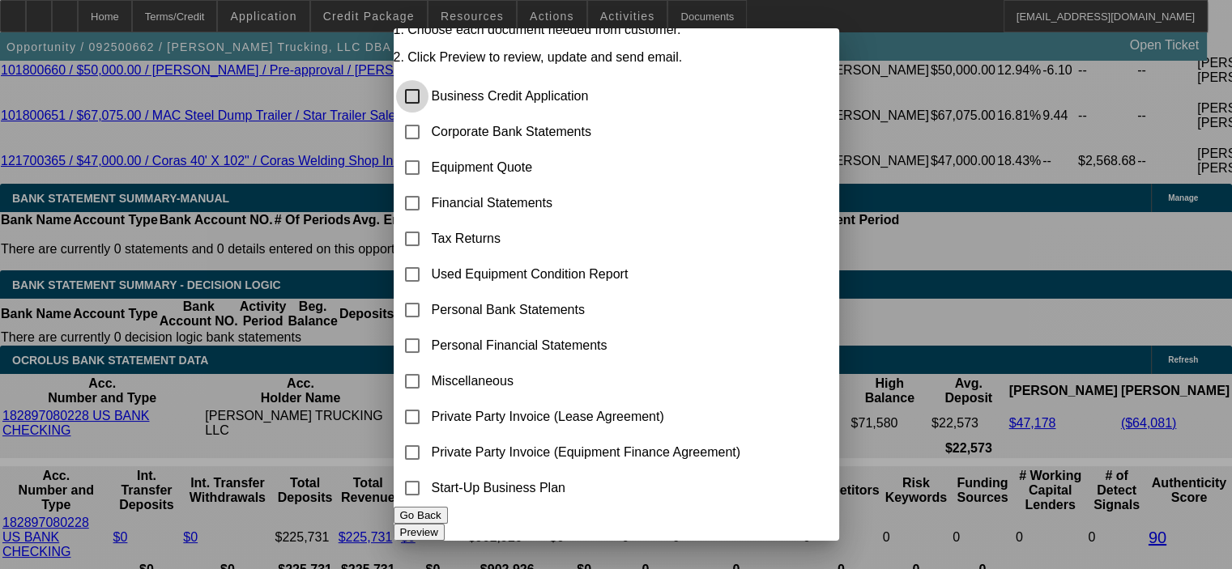
scroll to position [112, 0]
click at [428, 436] on input "checkbox" at bounding box center [412, 452] width 32 height 32
checkbox input "true"
click at [445, 524] on button "Preview" at bounding box center [419, 532] width 51 height 17
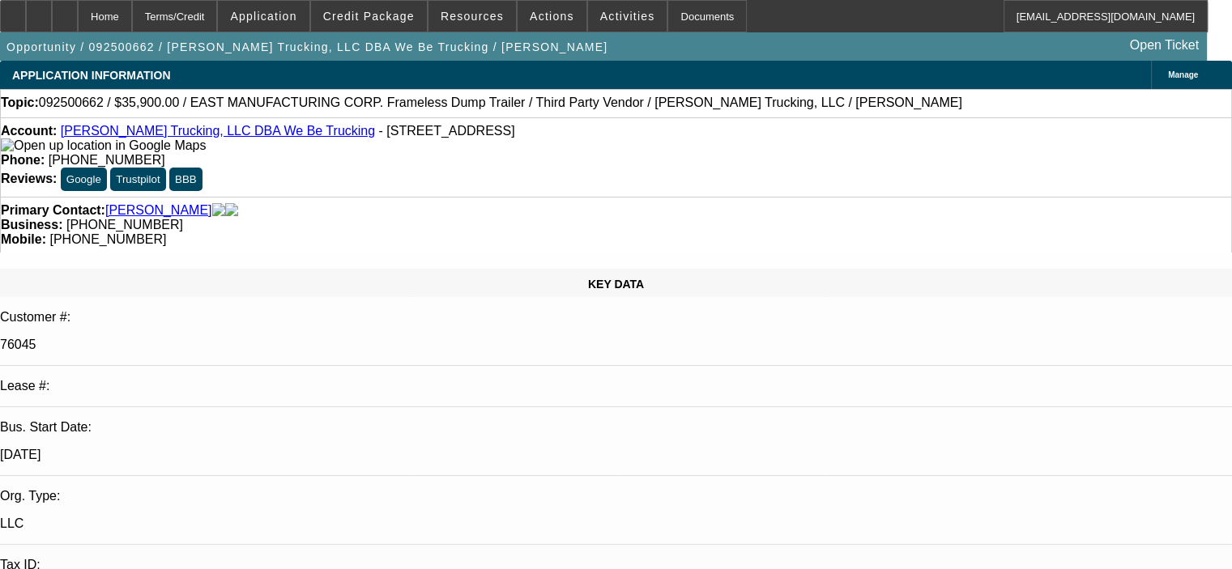
scroll to position [2996, 0]
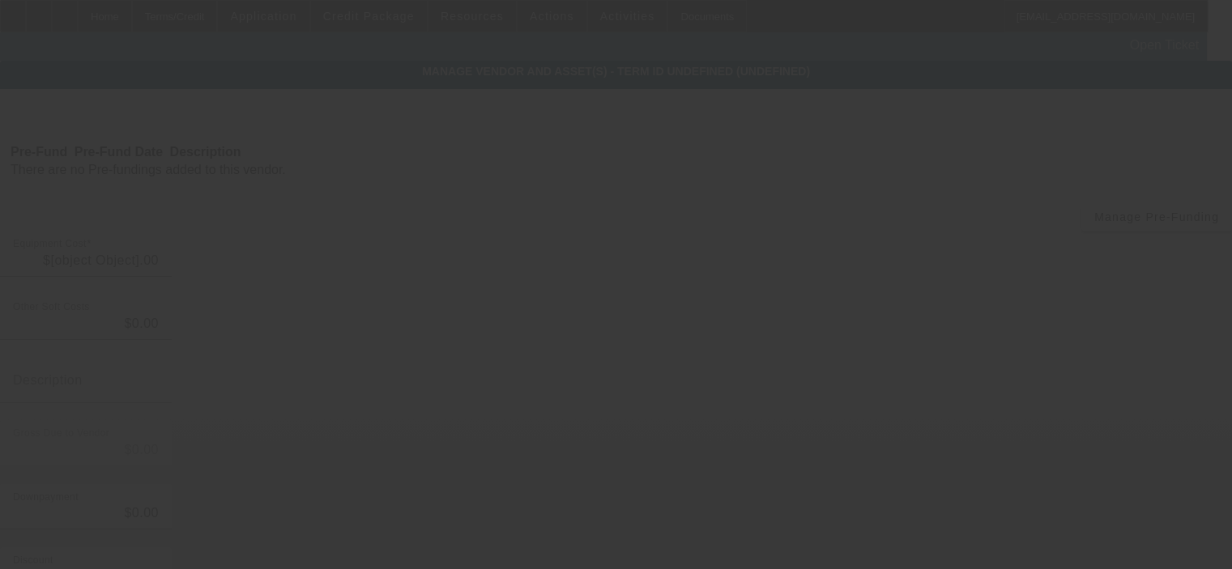
type input "$35,900.00"
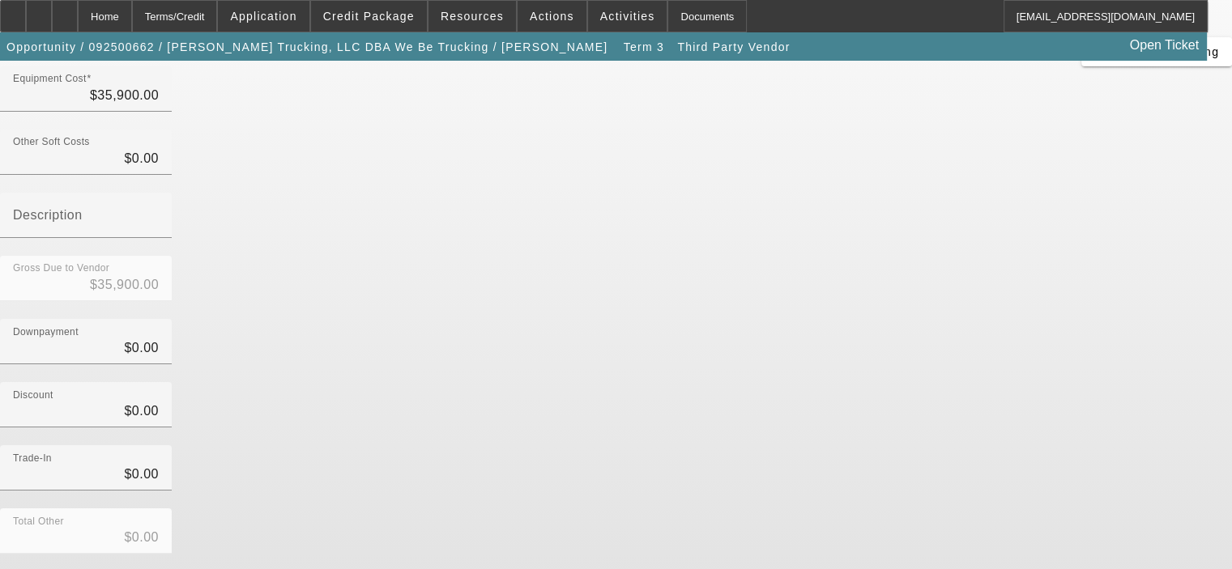
scroll to position [185, 0]
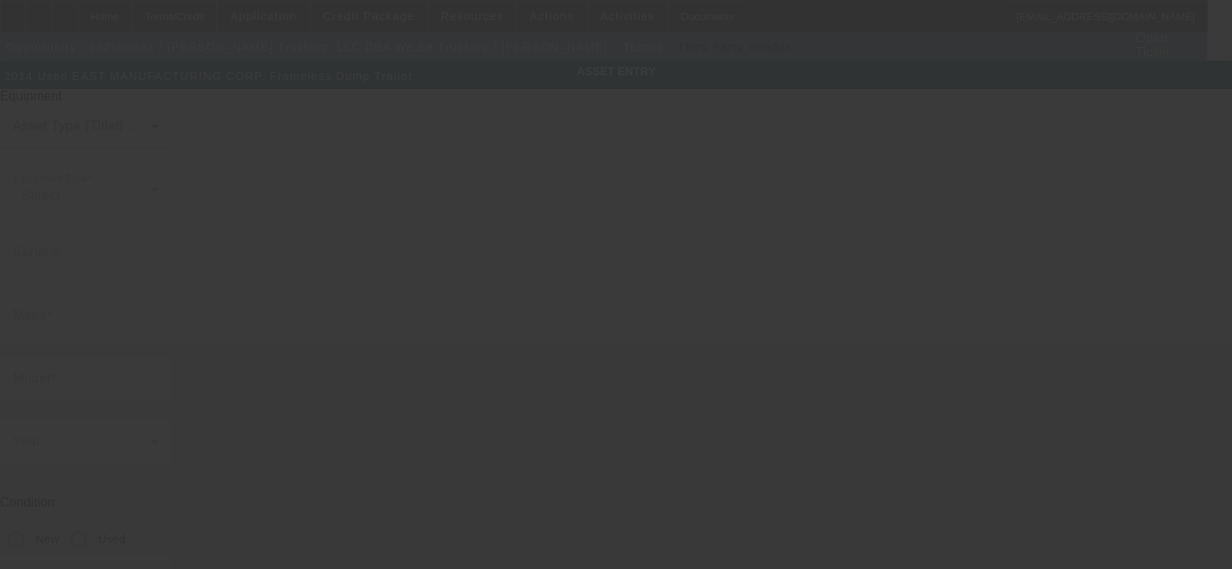
type input "1E1F9U280ER050204"
type input "East Manufacturing Corp."
type input "Frameless Dump Trailer"
radio input "true"
type textarea "Dump Trailer"
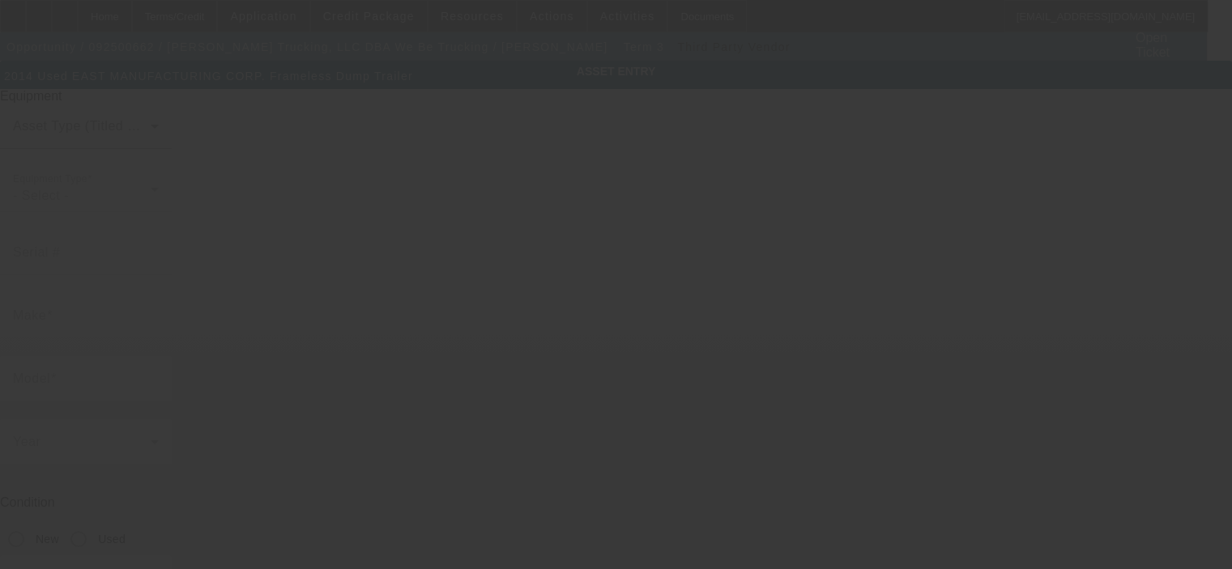
type input "5231 Pleasant Valley Rd"
type input "Grafton"
type input "53024"
type input "Ozaukee"
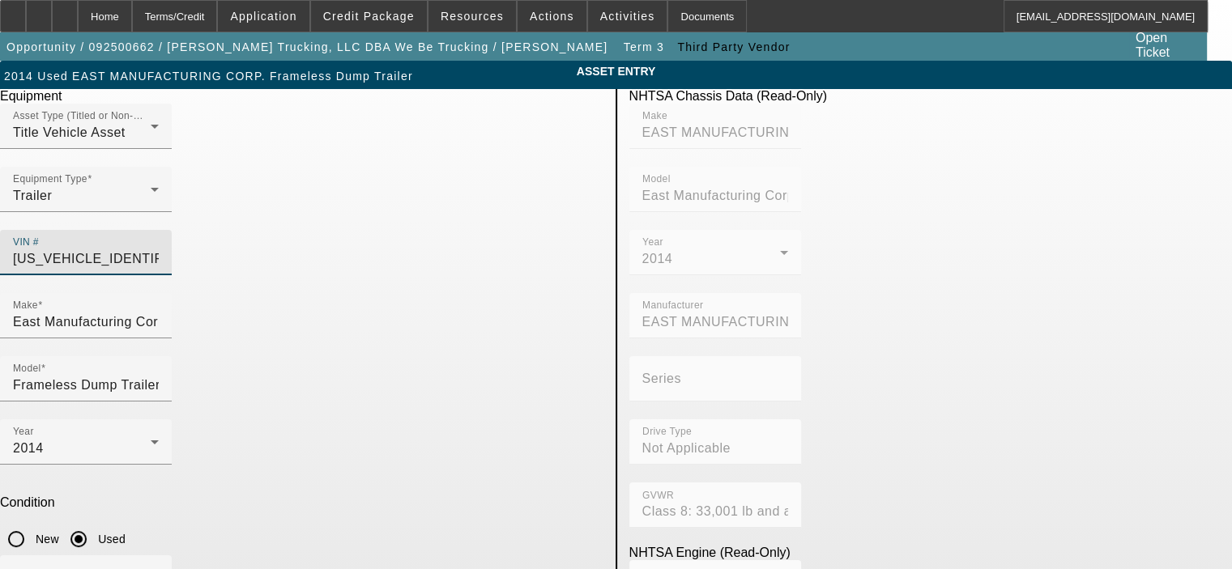
drag, startPoint x: 509, startPoint y: 230, endPoint x: 402, endPoint y: 226, distance: 107.0
click at [172, 230] on div "VIN # 1E1F9U280ER050204" at bounding box center [86, 252] width 172 height 45
drag, startPoint x: 555, startPoint y: 394, endPoint x: 522, endPoint y: 105, distance: 290.9
click at [558, 385] on div "Equipment Asset Type (Titled or Non-Titled) Title Vehicle Asset Equipment Type …" at bounding box center [302, 524] width 628 height 870
